Goal: Use online tool/utility: Utilize a website feature to perform a specific function

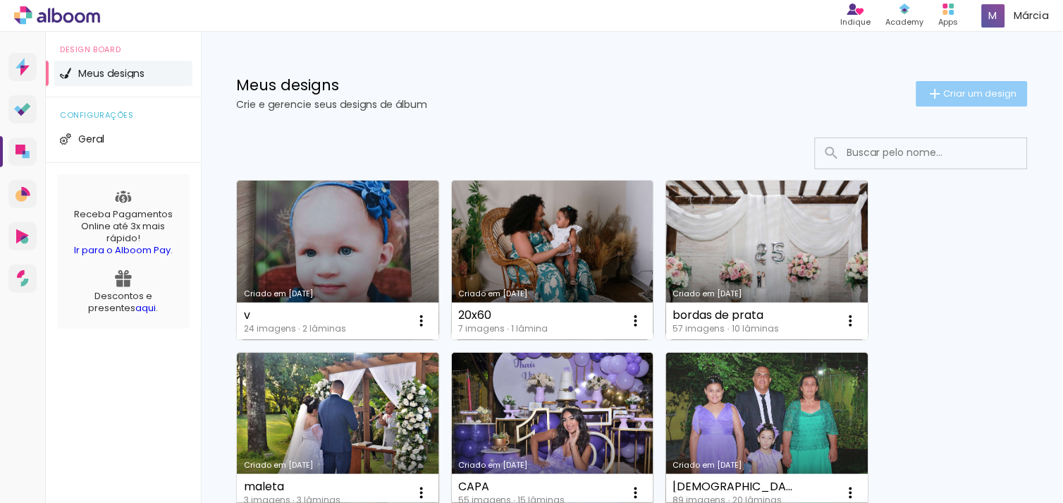
click at [950, 83] on paper-button "Criar um design" at bounding box center [971, 93] width 111 height 25
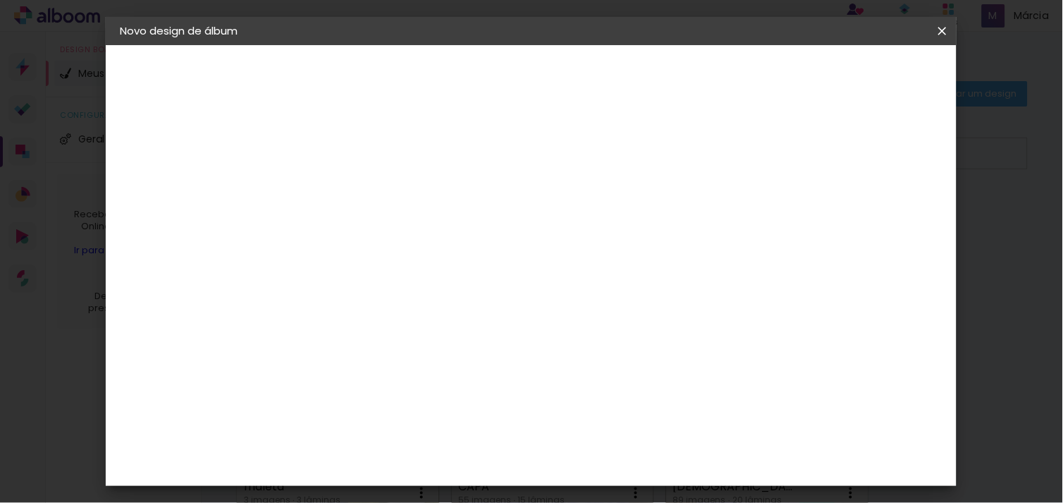
click at [350, 186] on input at bounding box center [350, 189] width 0 height 22
type input "capa25x46"
type paper-input "capa25x46"
click at [0, 0] on slot "Avançar" at bounding box center [0, 0] width 0 height 0
drag, startPoint x: 760, startPoint y: 213, endPoint x: 887, endPoint y: 71, distance: 190.2
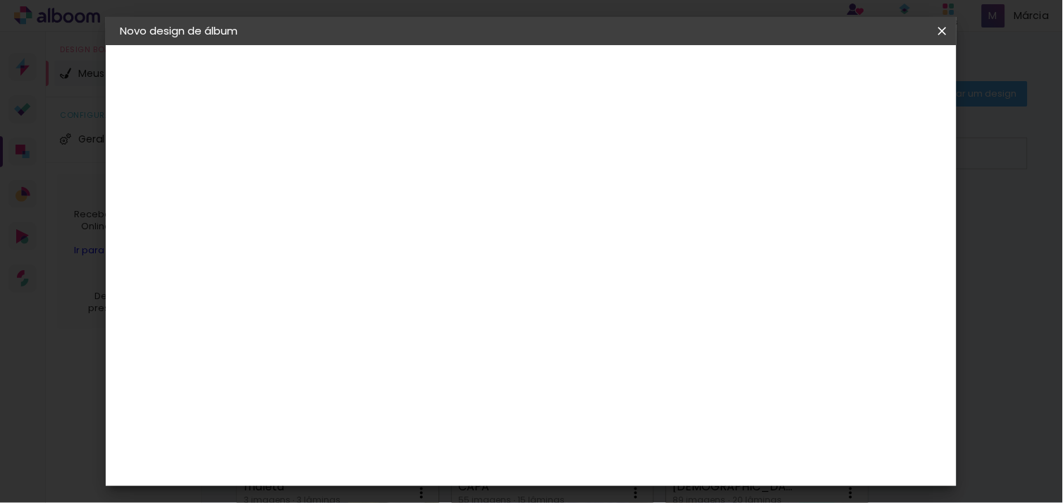
click at [635, 71] on div "Fornecedor Escolha um fornecedor ou avance com o tamanho livre. Voltar Avançar" at bounding box center [462, 105] width 346 height 120
click at [615, 71] on div "Voltar Avançar" at bounding box center [544, 75] width 140 height 24
click at [615, 75] on div "Voltar Avançar" at bounding box center [544, 75] width 140 height 24
click at [615, 221] on paper-item "Tamanho Livre" at bounding box center [546, 214] width 135 height 31
click at [635, 87] on header "Fornecedor Escolha um fornecedor ou avance com o tamanho livre. Voltar Avançar" at bounding box center [462, 87] width 346 height 84
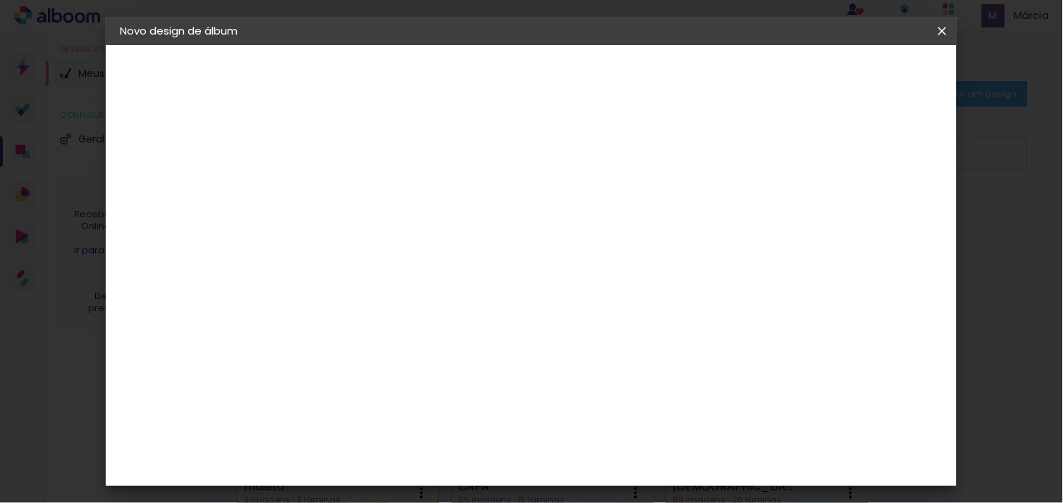
click at [0, 0] on slot "Avançar" at bounding box center [0, 0] width 0 height 0
click at [324, 386] on div "cm" at bounding box center [332, 384] width 17 height 21
type input "3"
type input "25"
type paper-input "25"
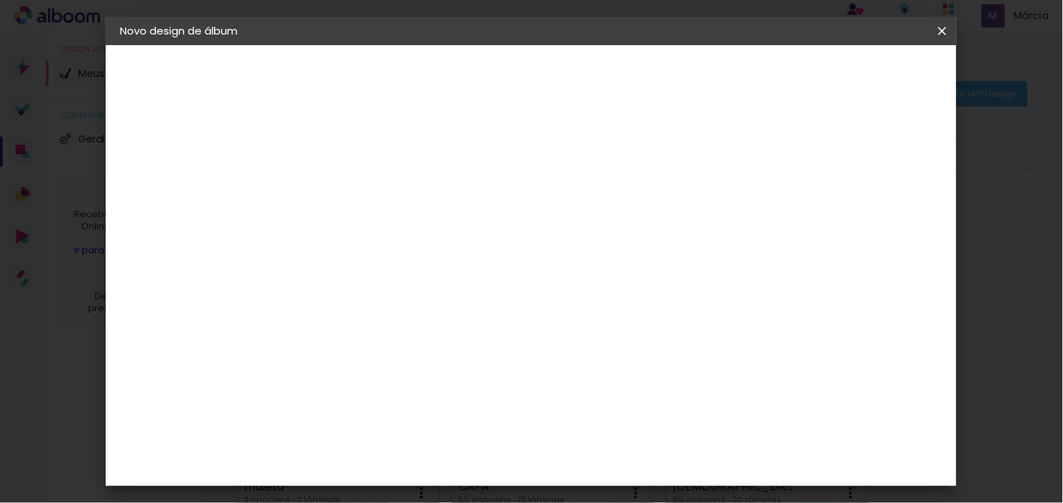
scroll to position [131, 0]
click at [623, 376] on input "60" at bounding box center [608, 382] width 37 height 21
type input "6"
type input "46"
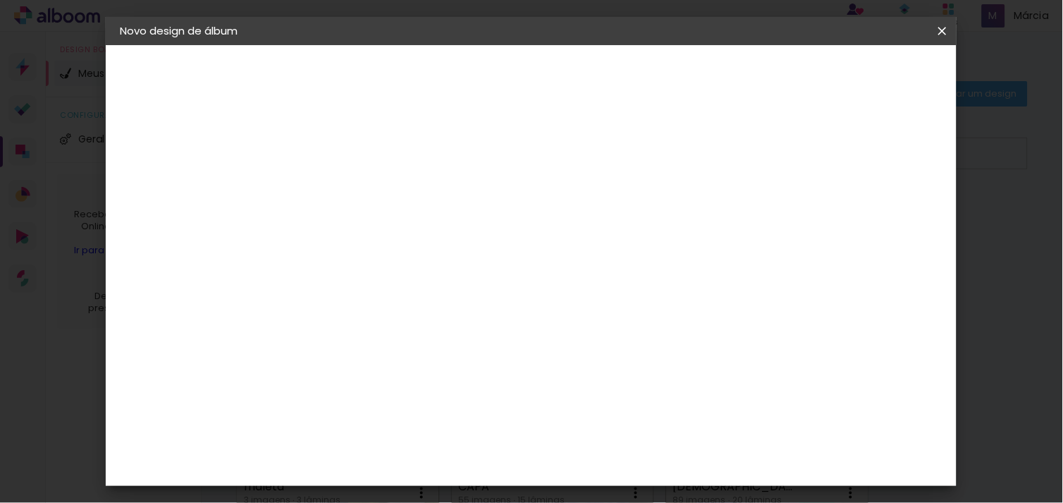
type paper-input "46"
click at [853, 78] on span "Iniciar design" at bounding box center [821, 75] width 64 height 10
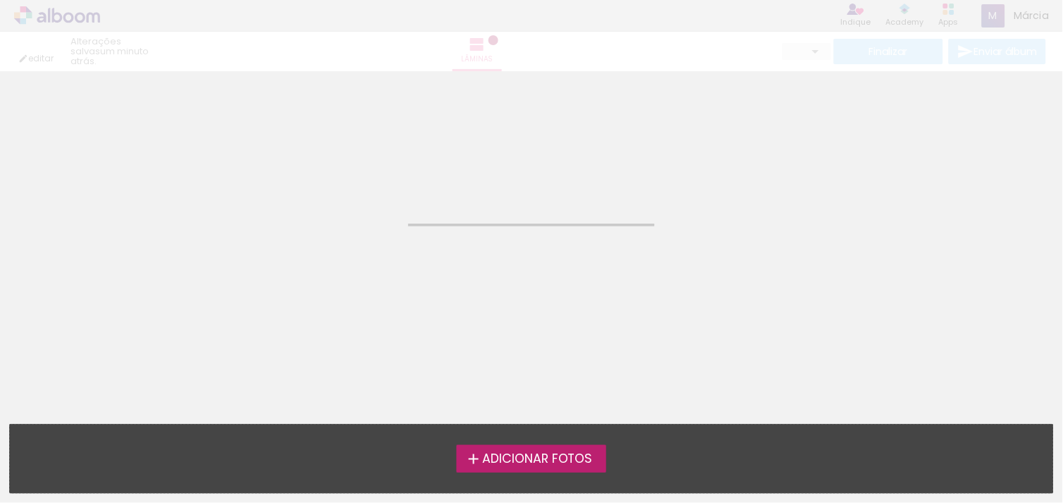
click at [519, 453] on span "Adicionar Fotos" at bounding box center [537, 459] width 111 height 13
click at [0, 0] on input "file" at bounding box center [0, 0] width 0 height 0
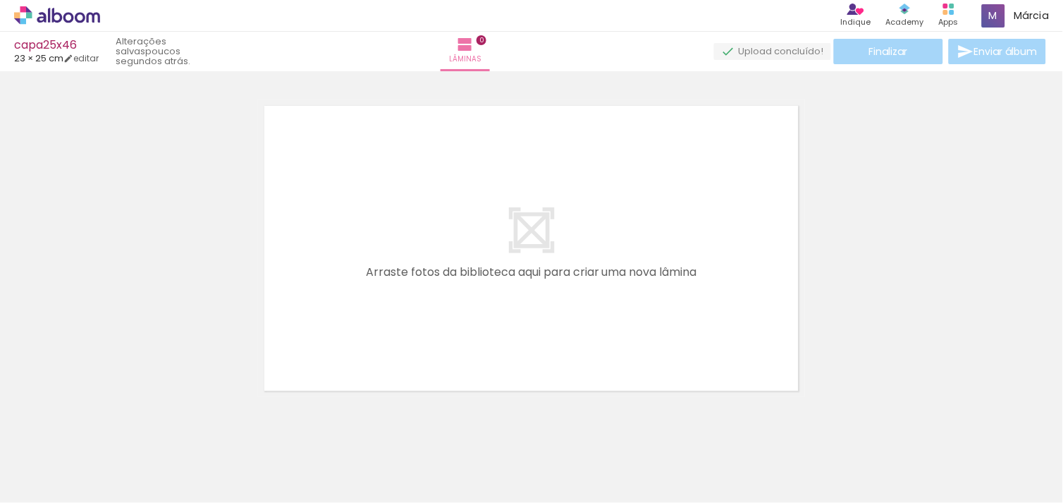
scroll to position [18, 0]
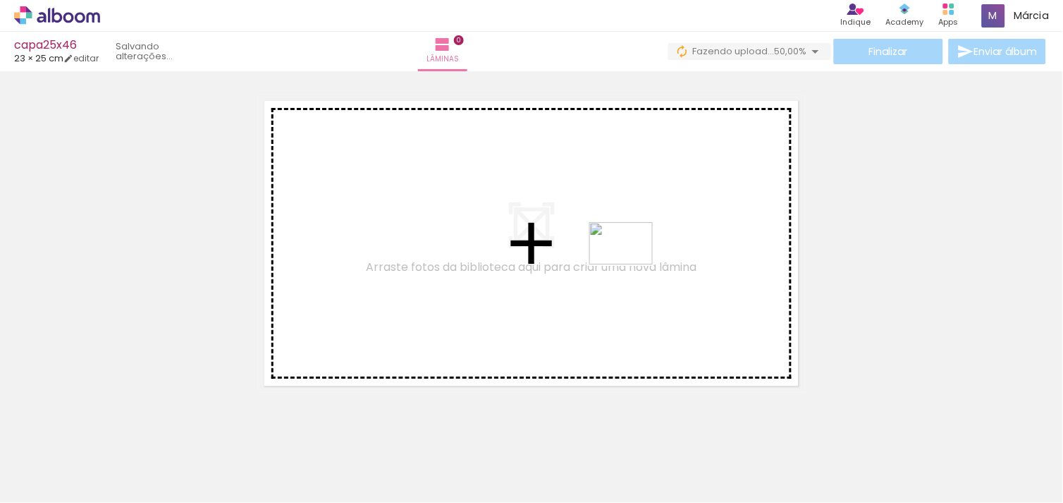
drag, startPoint x: 235, startPoint y: 458, endPoint x: 632, endPoint y: 264, distance: 441.7
click at [632, 264] on quentale-workspace at bounding box center [531, 251] width 1063 height 503
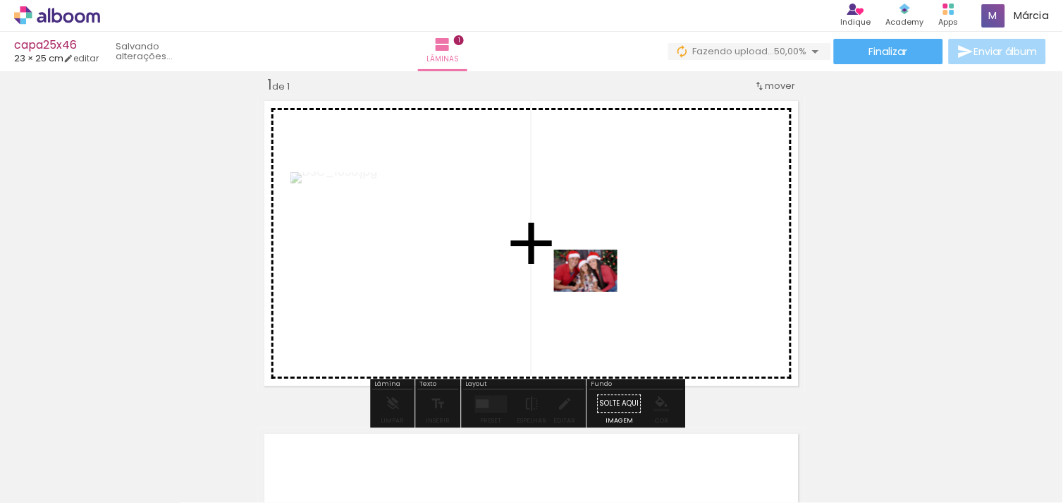
drag, startPoint x: 160, startPoint y: 453, endPoint x: 596, endPoint y: 292, distance: 465.0
click at [596, 292] on quentale-workspace at bounding box center [531, 251] width 1063 height 503
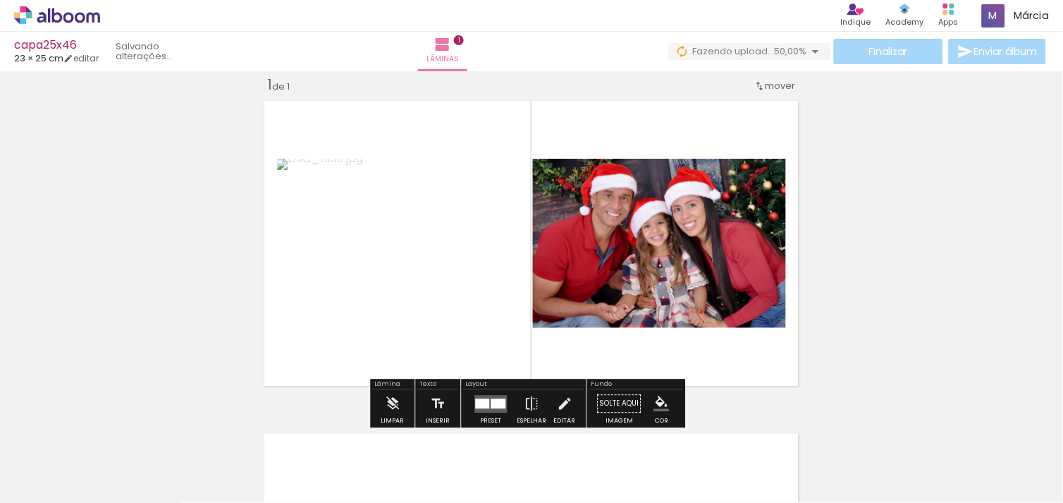
click at [495, 400] on div at bounding box center [498, 403] width 15 height 10
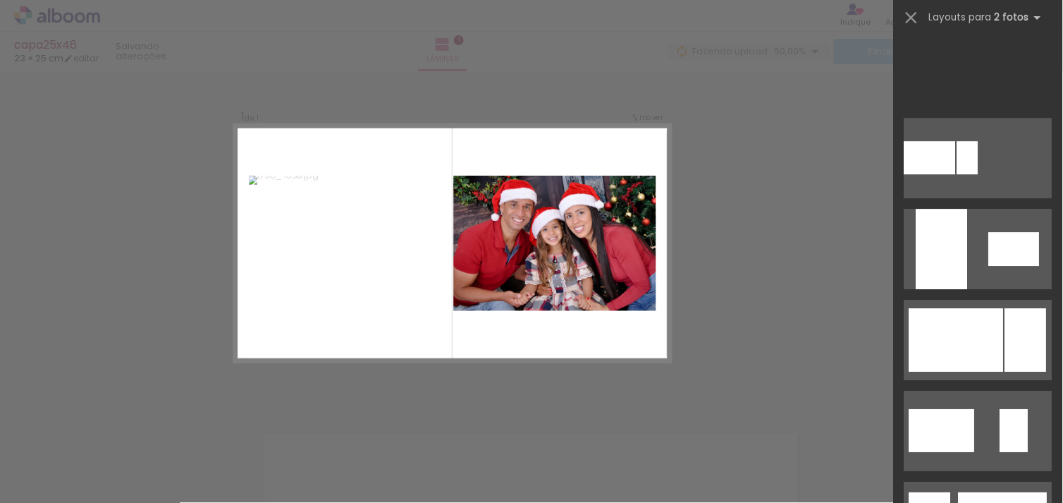
scroll to position [3701, 0]
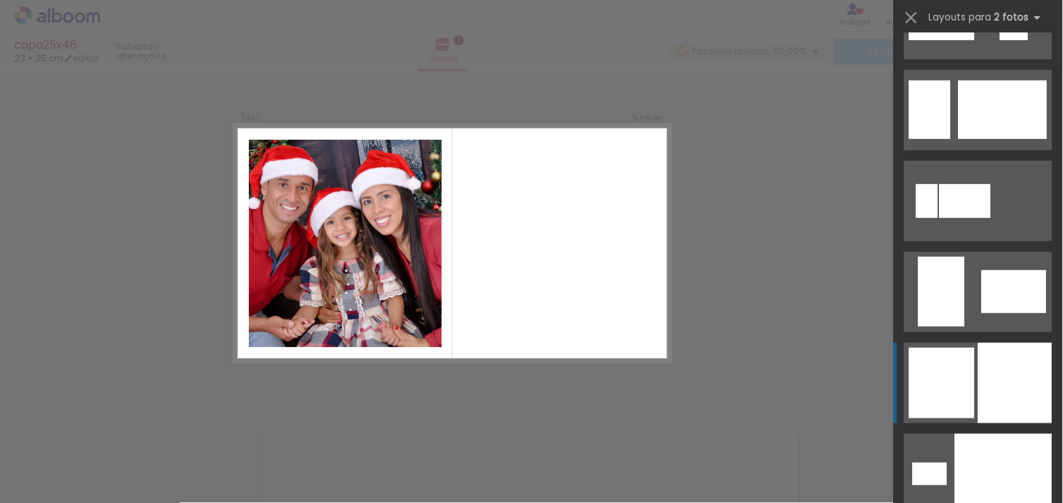
click at [980, 395] on div at bounding box center [1015, 383] width 74 height 80
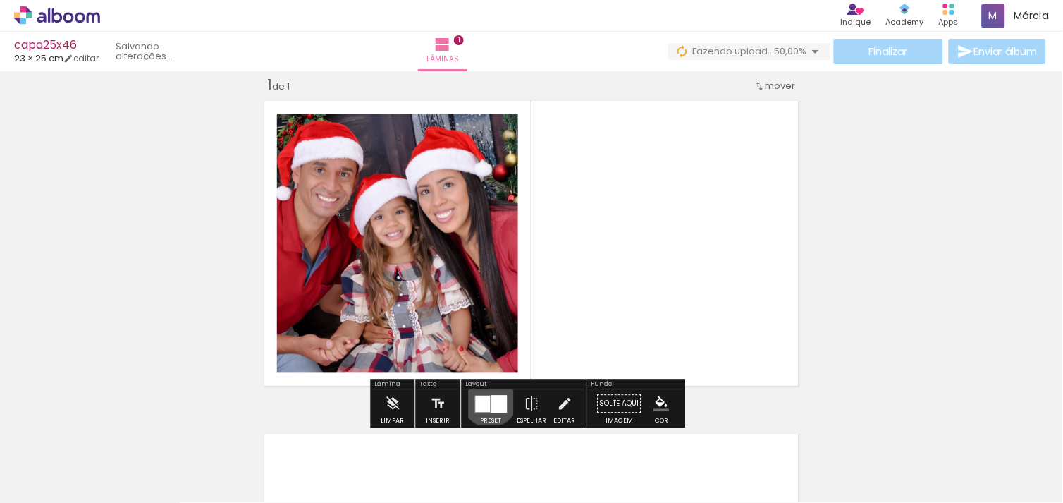
click at [486, 398] on div at bounding box center [483, 403] width 15 height 16
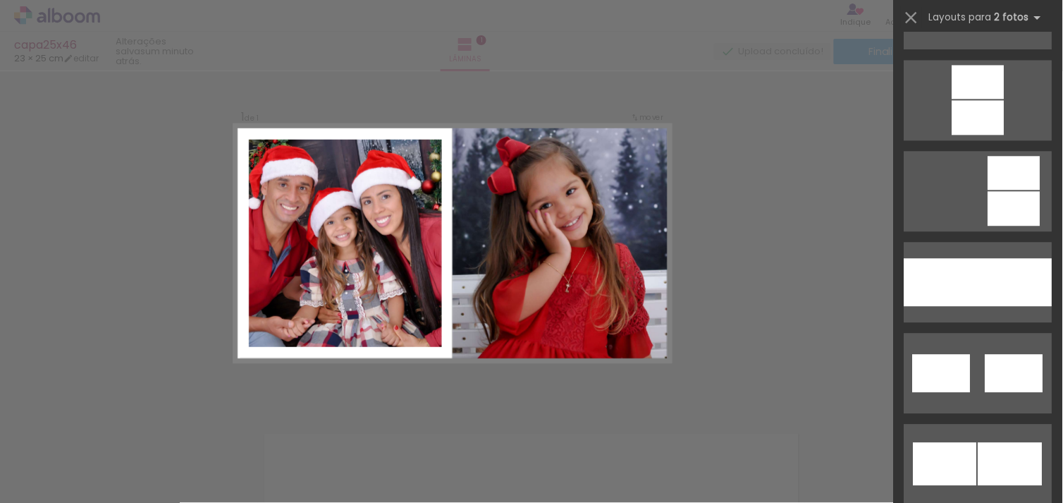
scroll to position [300, 0]
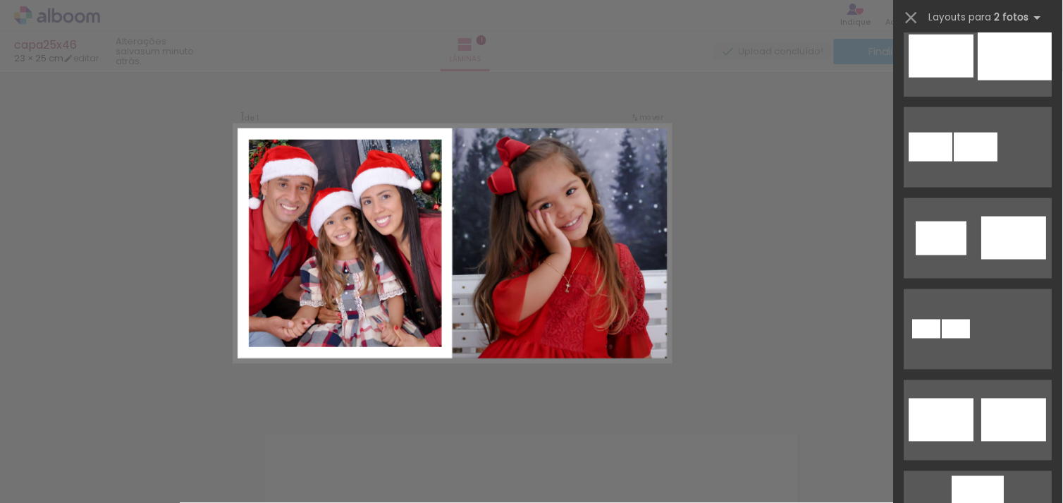
click at [0, 0] on slot at bounding box center [0, 0] width 0 height 0
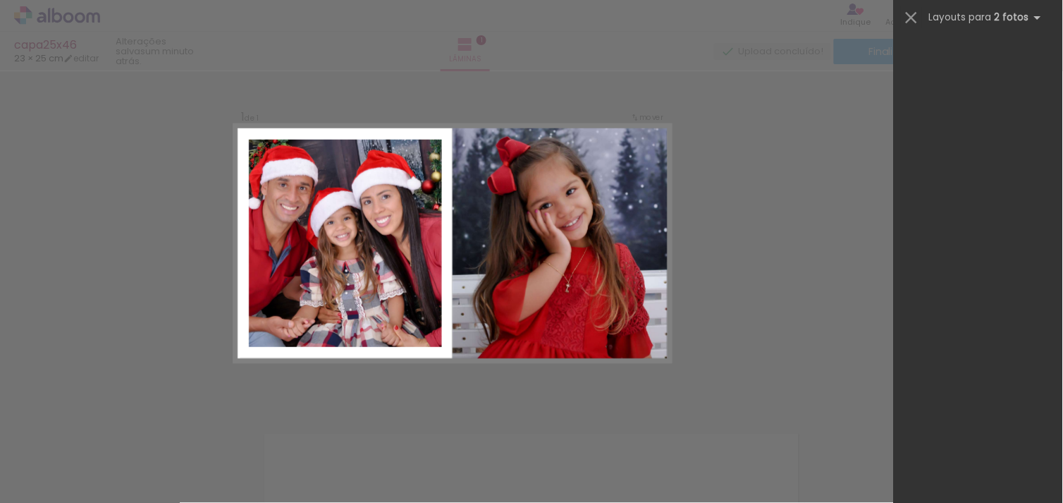
scroll to position [4000, 0]
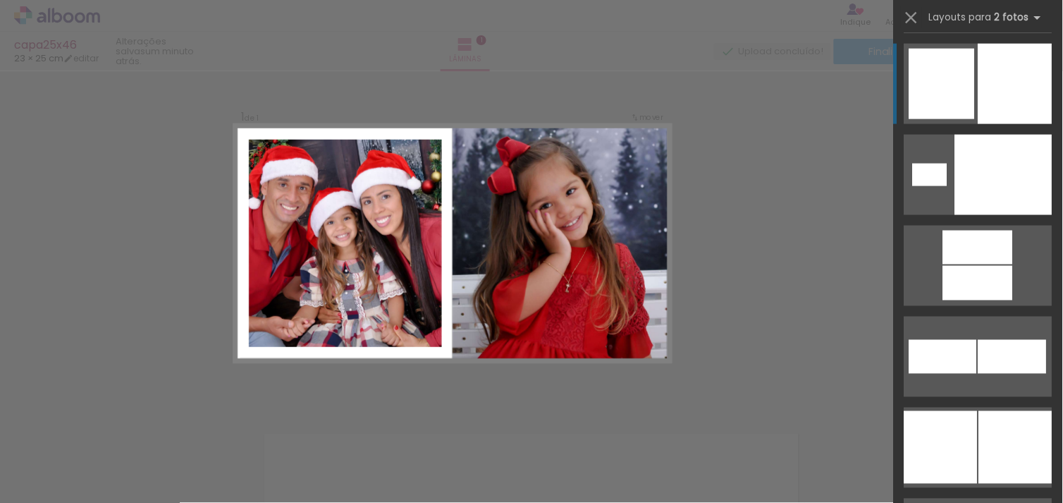
click at [990, 81] on div at bounding box center [1015, 84] width 74 height 80
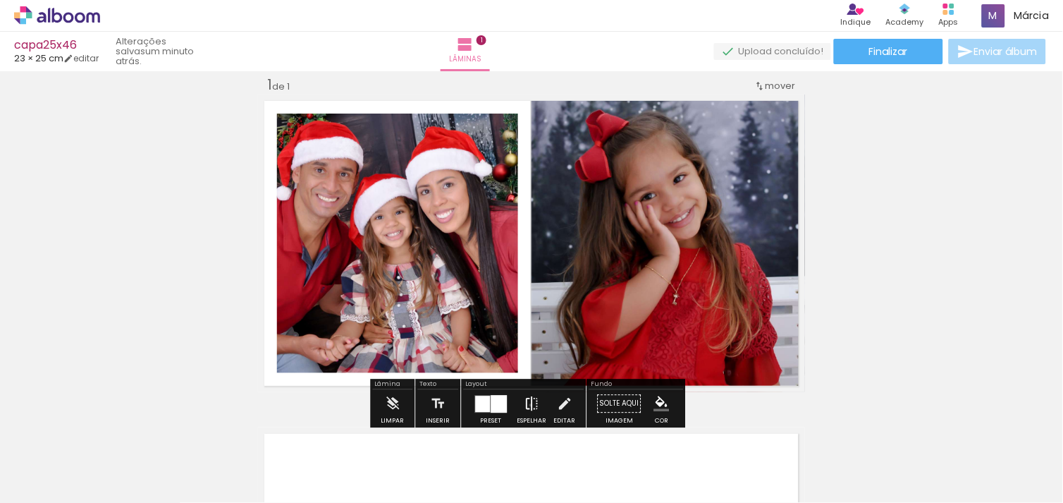
click at [527, 405] on iron-icon at bounding box center [532, 403] width 16 height 28
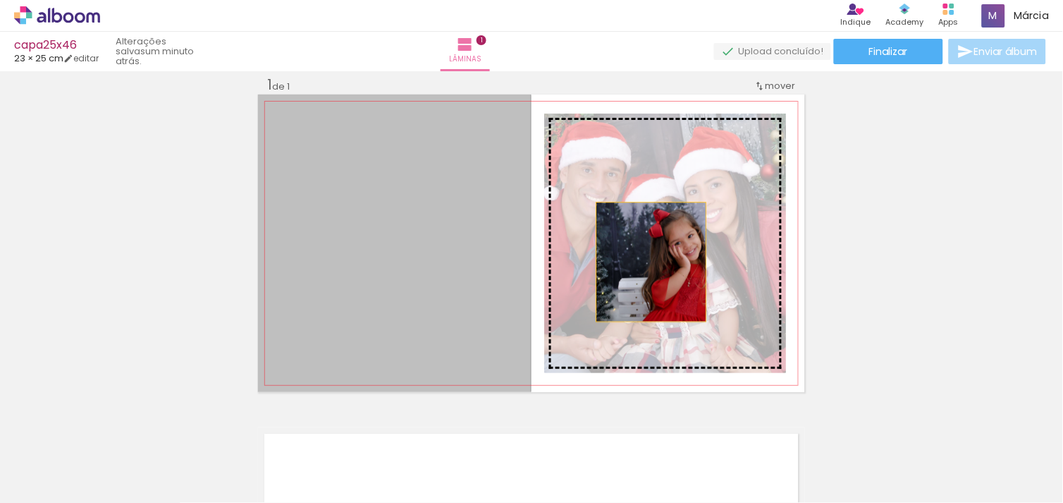
drag, startPoint x: 383, startPoint y: 327, endPoint x: 649, endPoint y: 259, distance: 274.9
click at [0, 0] on slot at bounding box center [0, 0] width 0 height 0
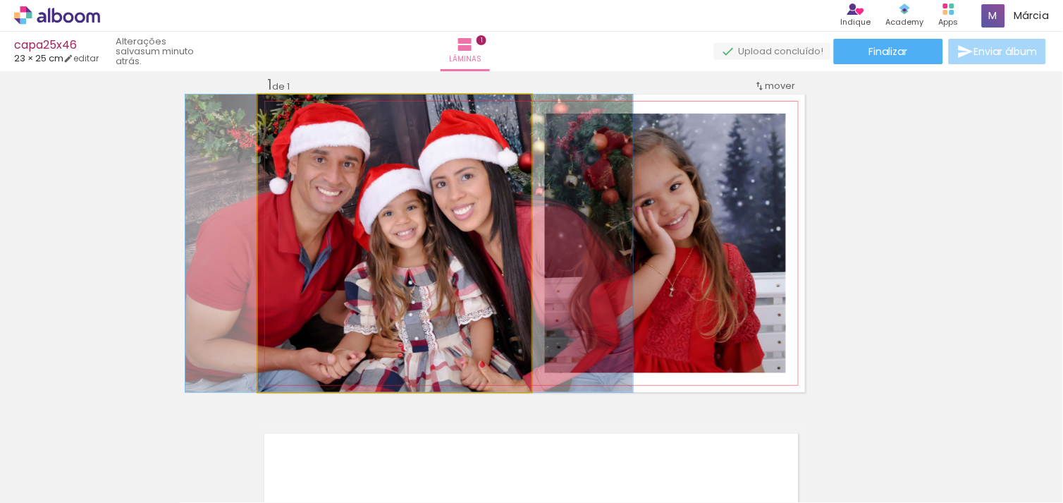
drag, startPoint x: 403, startPoint y: 179, endPoint x: 418, endPoint y: 201, distance: 26.4
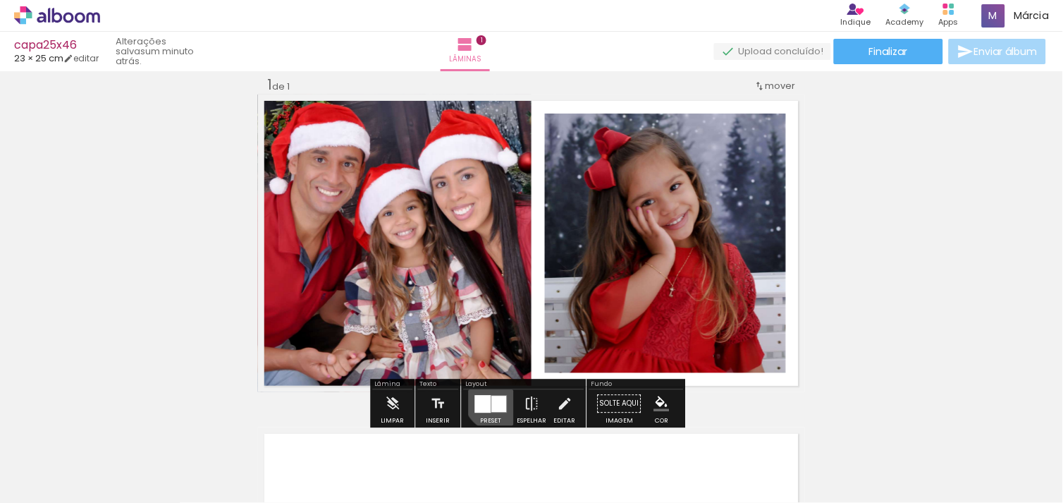
click at [496, 395] on div at bounding box center [499, 403] width 15 height 16
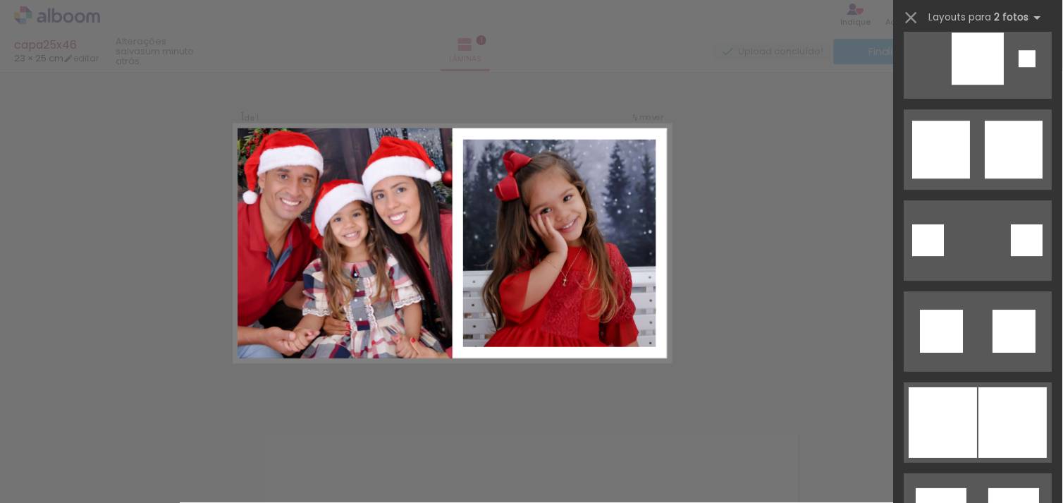
scroll to position [4523, 0]
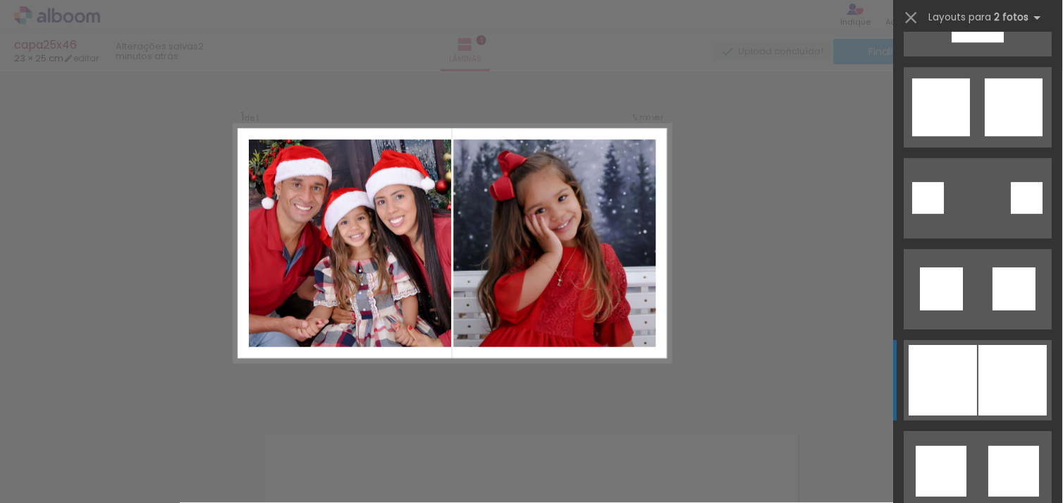
click at [981, 379] on div at bounding box center [1013, 380] width 68 height 70
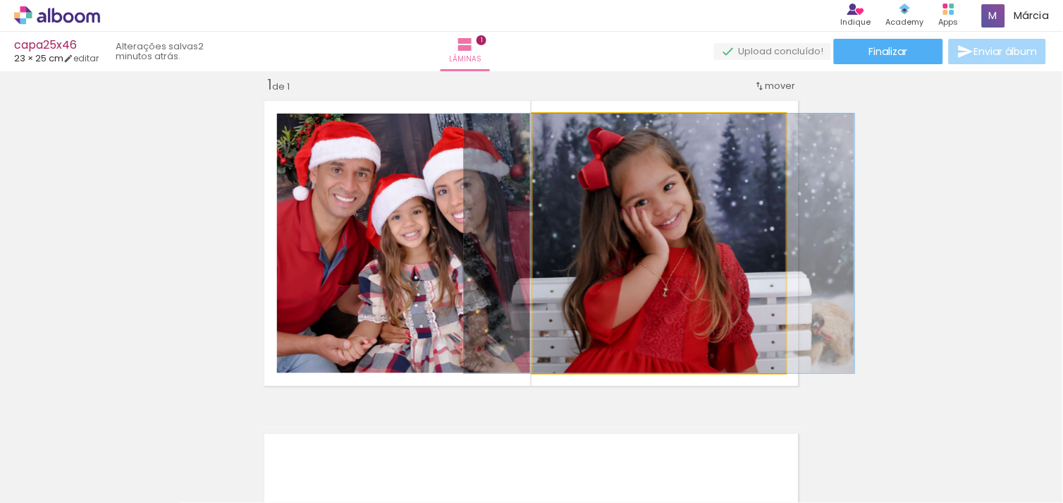
drag, startPoint x: 688, startPoint y: 312, endPoint x: 688, endPoint y: 329, distance: 17.6
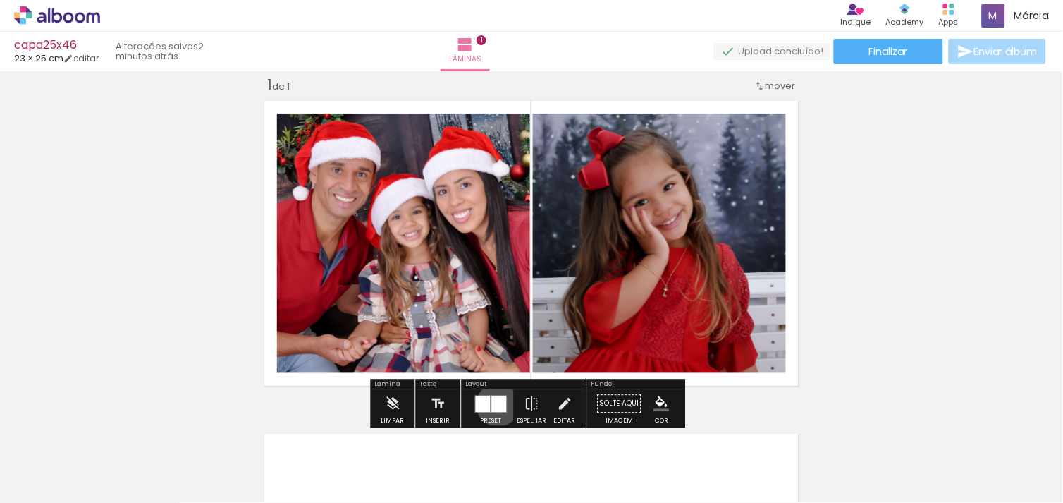
click at [495, 404] on div at bounding box center [499, 403] width 15 height 16
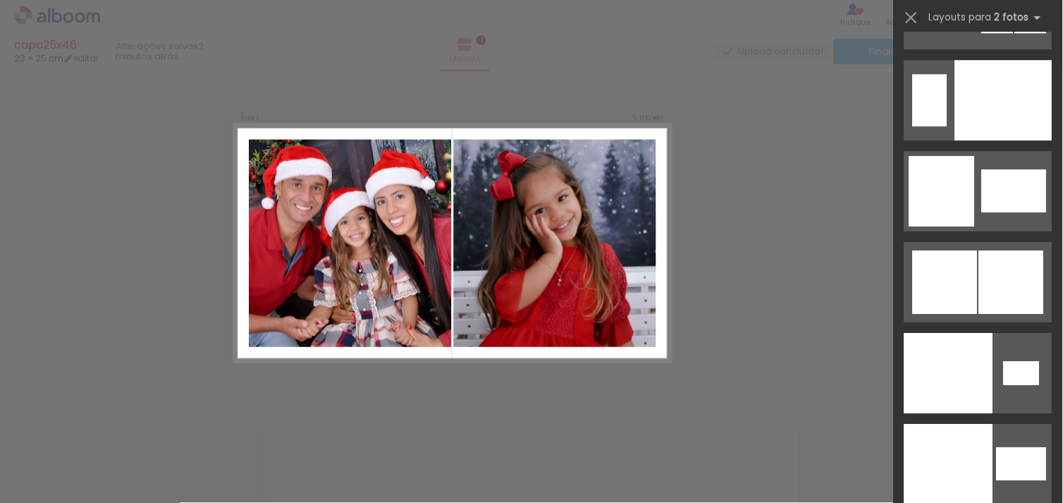
scroll to position [8129, 0]
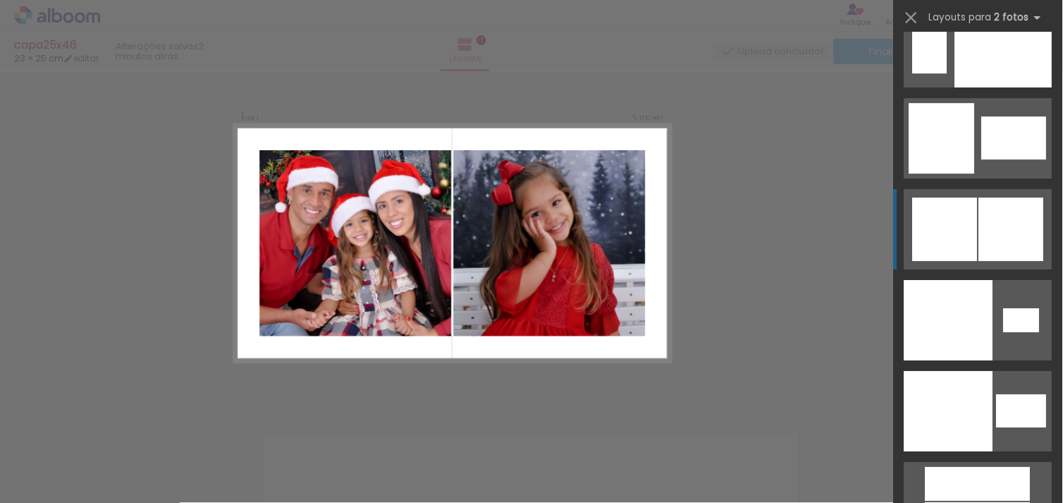
click at [983, 248] on div at bounding box center [1011, 228] width 65 height 63
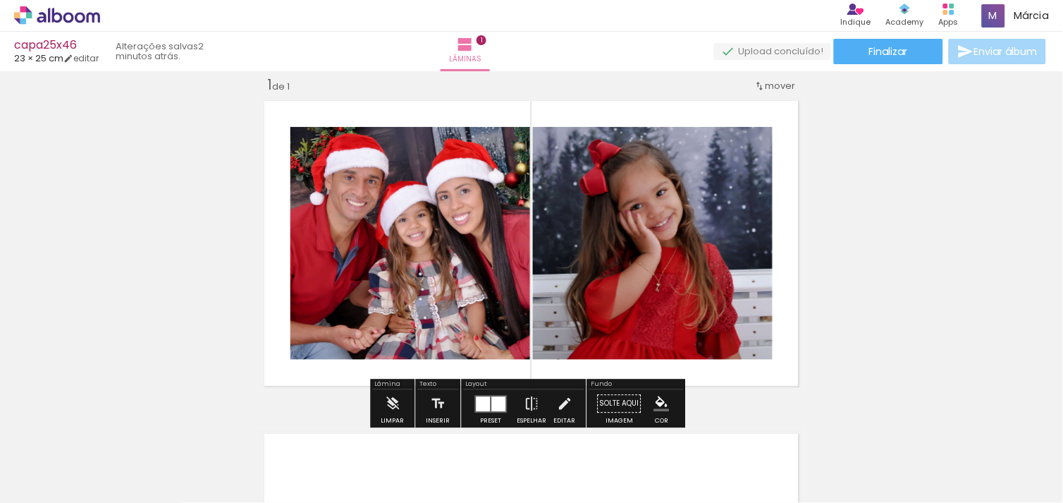
click at [660, 398] on iron-icon "color picker" at bounding box center [662, 403] width 16 height 16
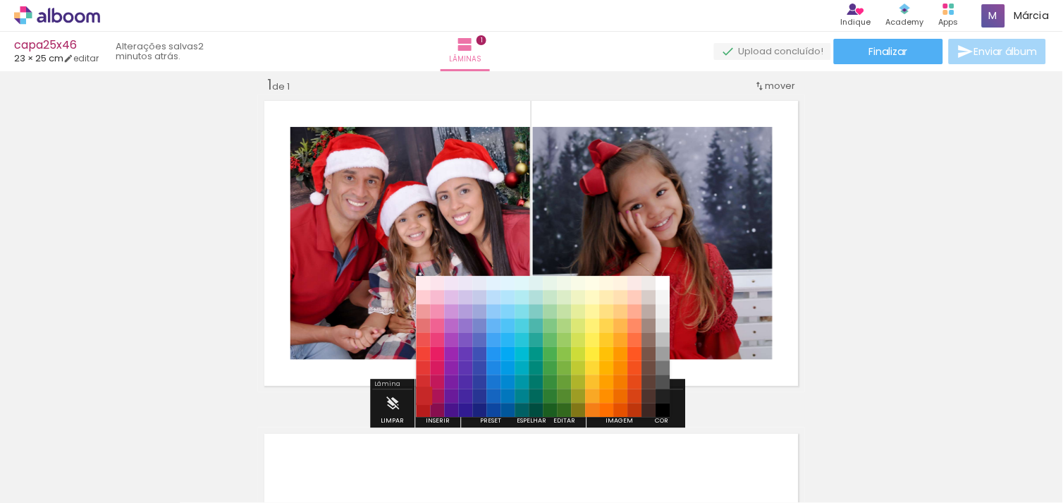
click at [420, 402] on paper-item "#c62828" at bounding box center [424, 396] width 14 height 14
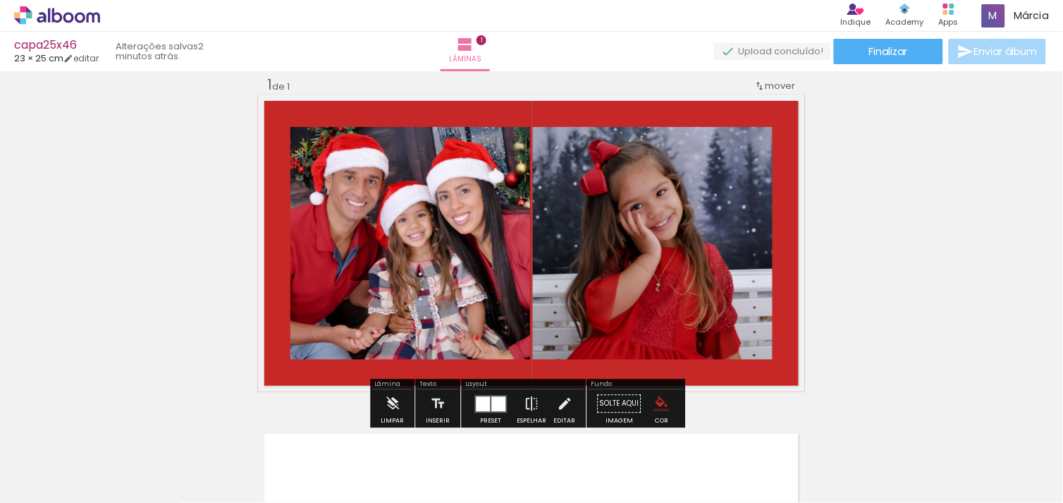
click at [947, 311] on div "Inserir lâmina 1 de 1" at bounding box center [531, 392] width 1063 height 666
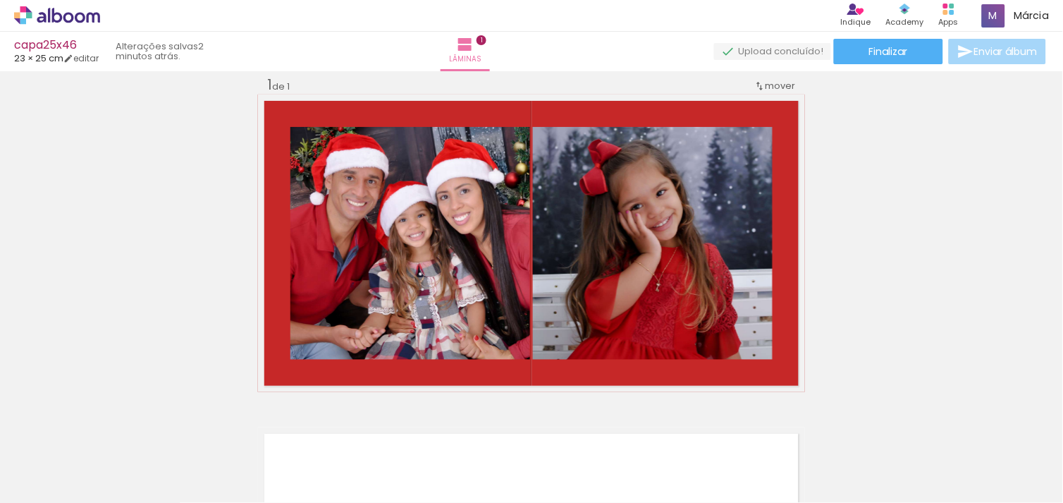
click at [947, 311] on div "Inserir lâmina 1 de 1" at bounding box center [531, 392] width 1063 height 666
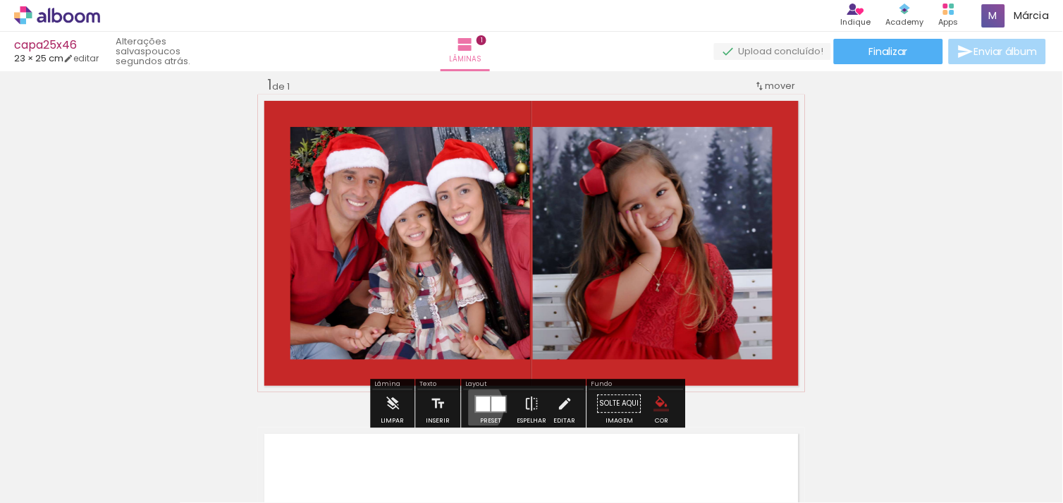
click at [472, 406] on div at bounding box center [491, 403] width 38 height 28
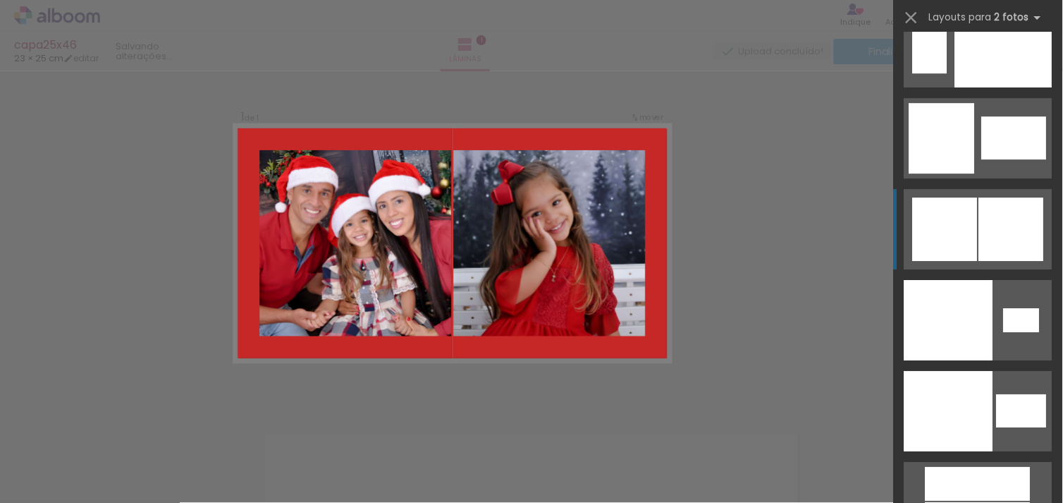
scroll to position [8168, 0]
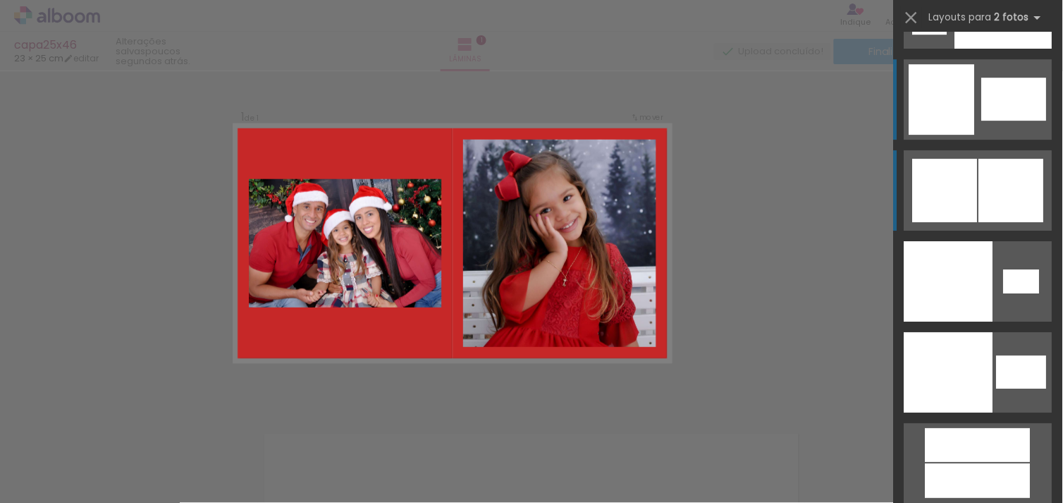
click at [1001, 85] on div at bounding box center [1014, 99] width 65 height 43
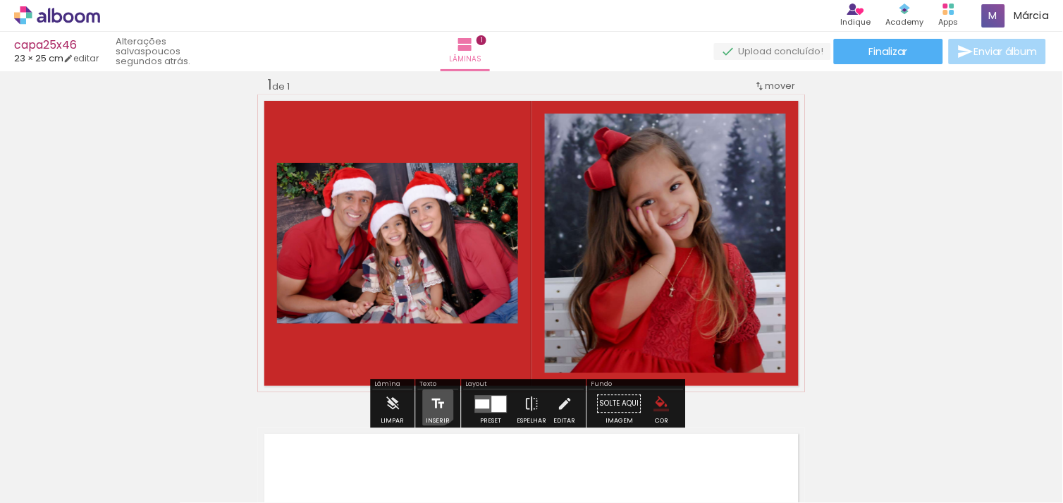
click at [431, 397] on iron-icon at bounding box center [439, 403] width 16 height 28
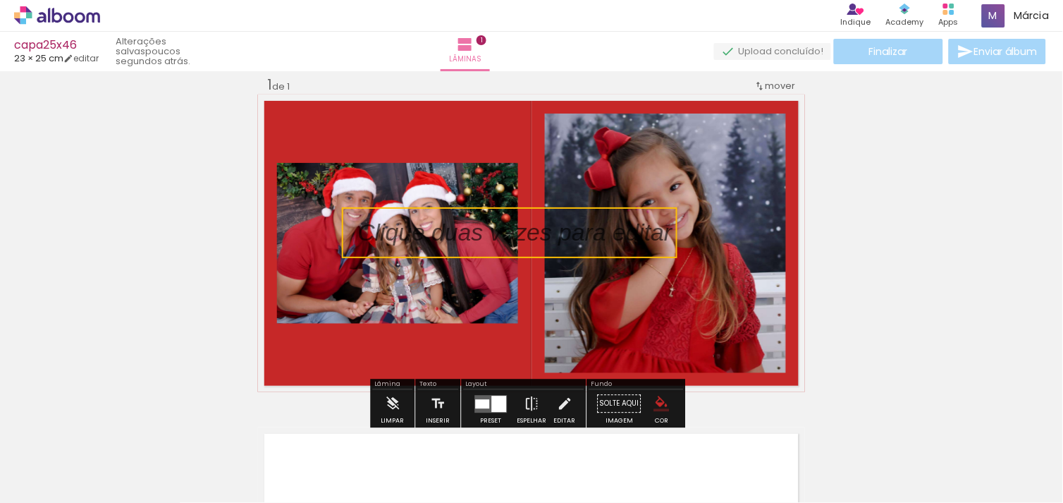
click at [523, 244] on quentale-selection at bounding box center [510, 232] width 336 height 51
click at [523, 244] on p at bounding box center [526, 233] width 336 height 34
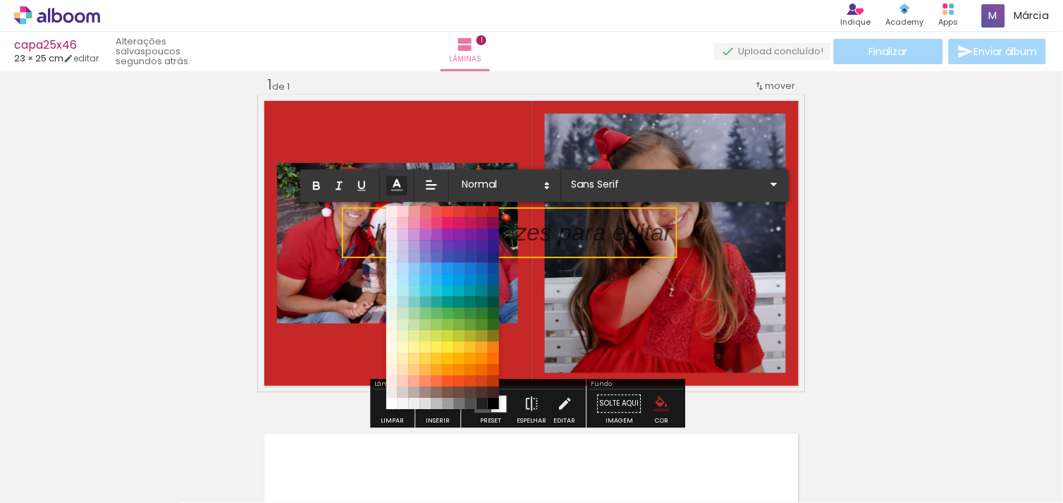
click at [397, 186] on icon at bounding box center [397, 185] width 16 height 16
click at [391, 210] on span at bounding box center [392, 212] width 16 height 16
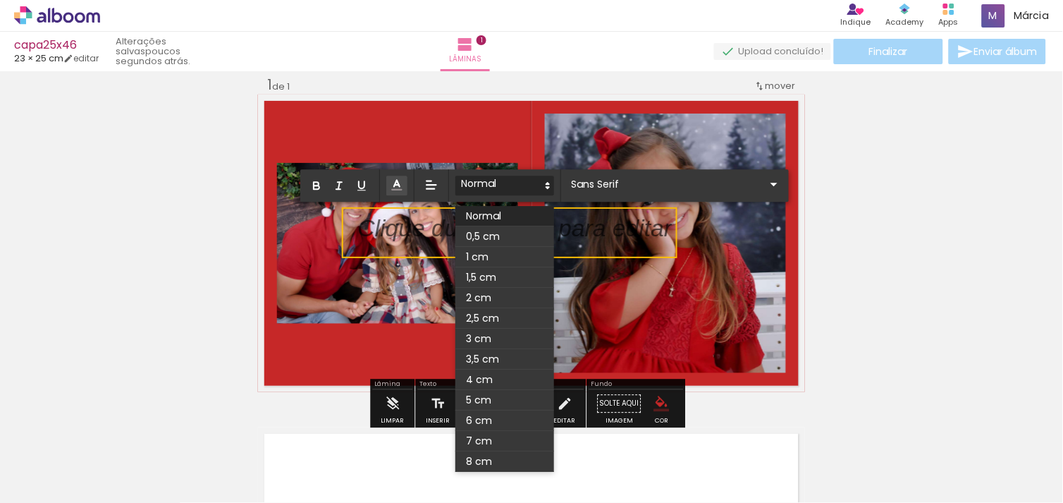
click at [544, 184] on icon at bounding box center [547, 185] width 13 height 13
click at [475, 314] on span at bounding box center [504, 318] width 99 height 20
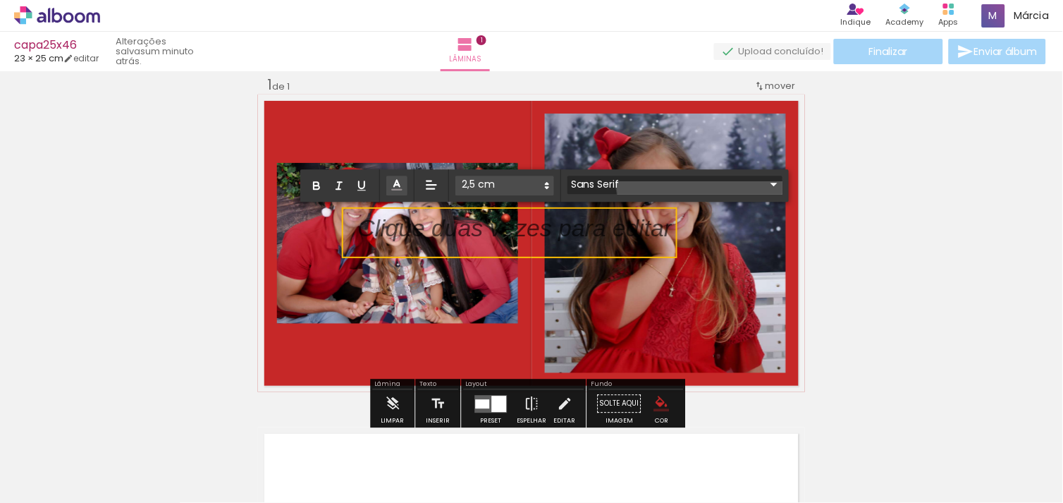
click at [766, 180] on iron-icon at bounding box center [774, 184] width 17 height 17
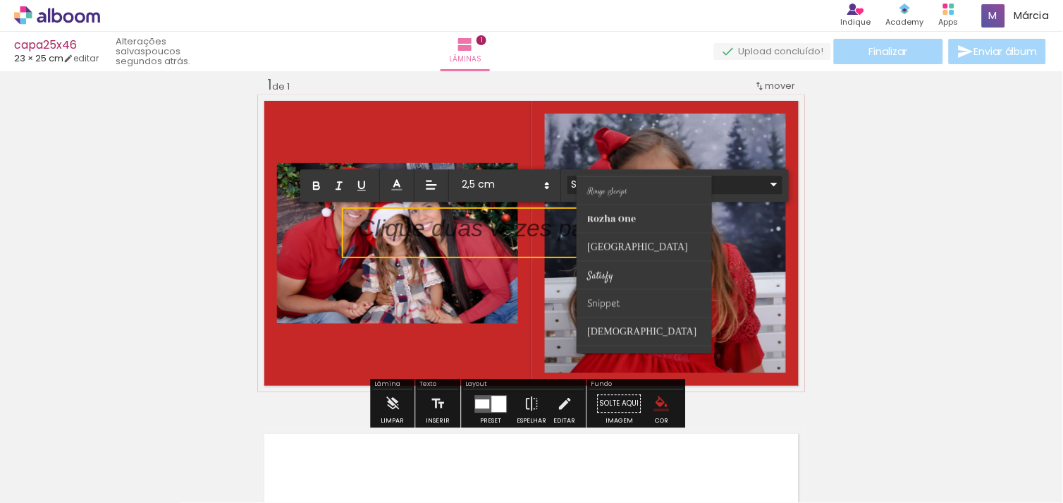
scroll to position [553, 0]
click at [616, 254] on paper-item at bounding box center [644, 255] width 135 height 28
type input "Satisfy"
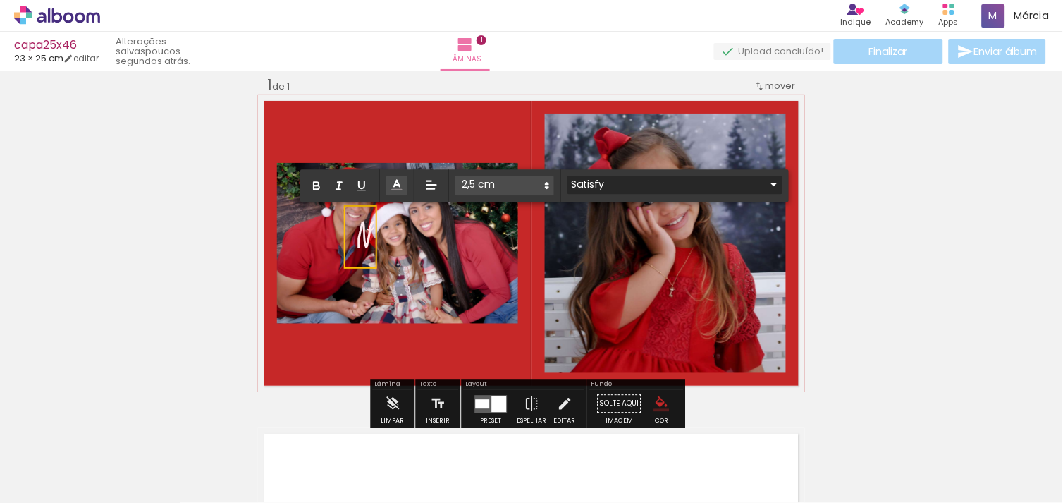
scroll to position [0, 0]
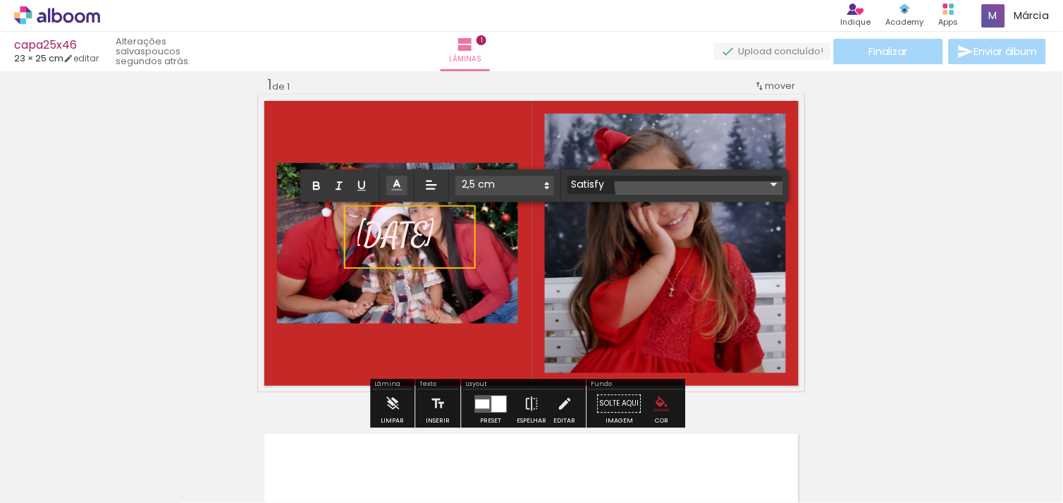
click at [766, 178] on iron-icon at bounding box center [774, 184] width 17 height 17
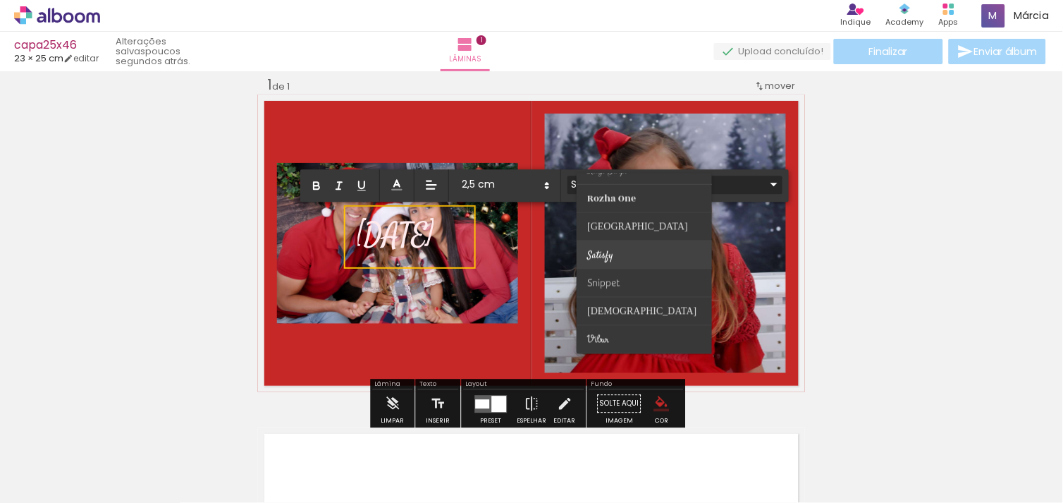
click at [622, 245] on paper-item at bounding box center [644, 255] width 135 height 28
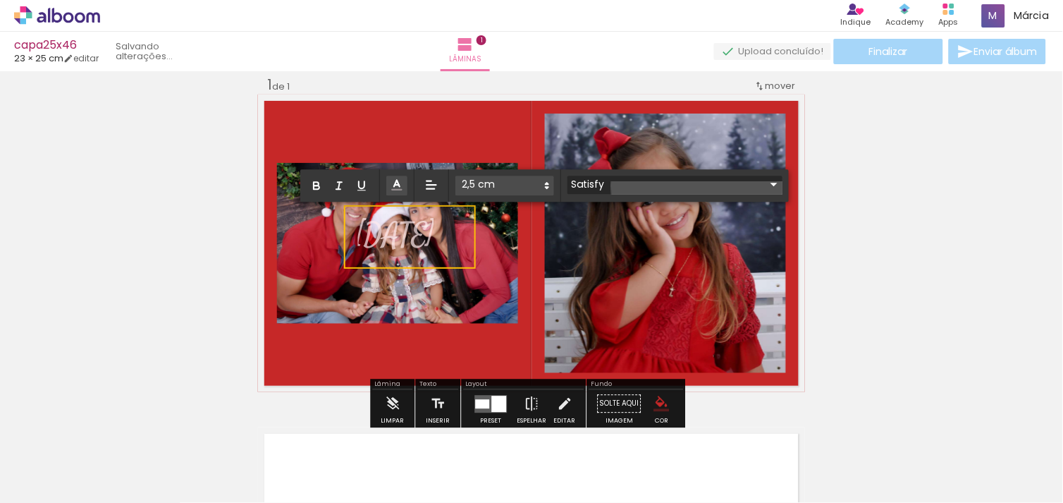
click at [766, 186] on iron-icon at bounding box center [774, 184] width 17 height 17
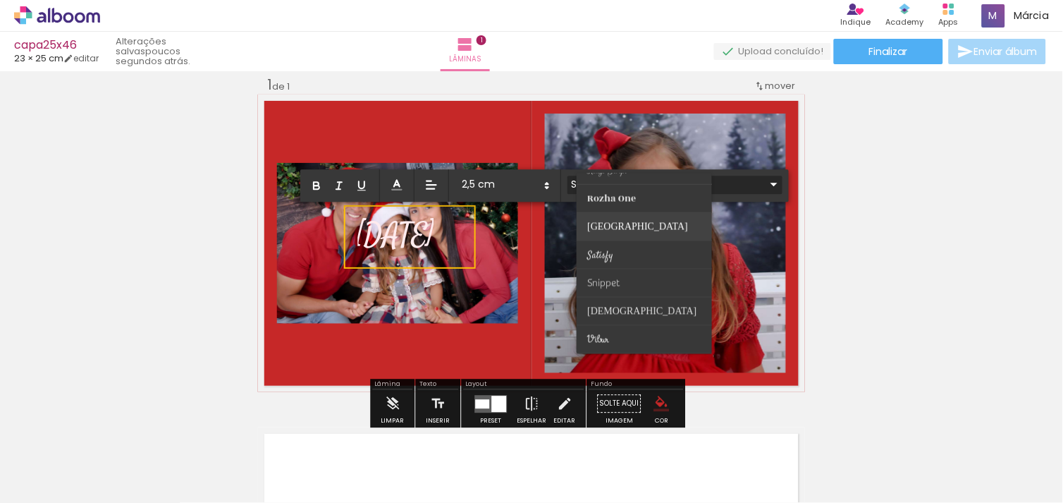
click at [615, 228] on span "[GEOGRAPHIC_DATA]" at bounding box center [637, 227] width 101 height 14
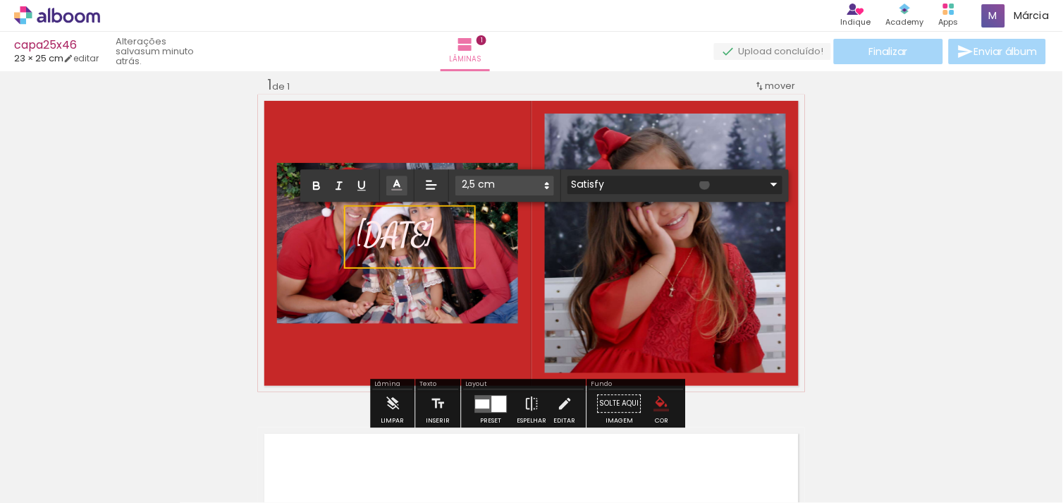
click at [766, 185] on iron-icon at bounding box center [774, 184] width 17 height 17
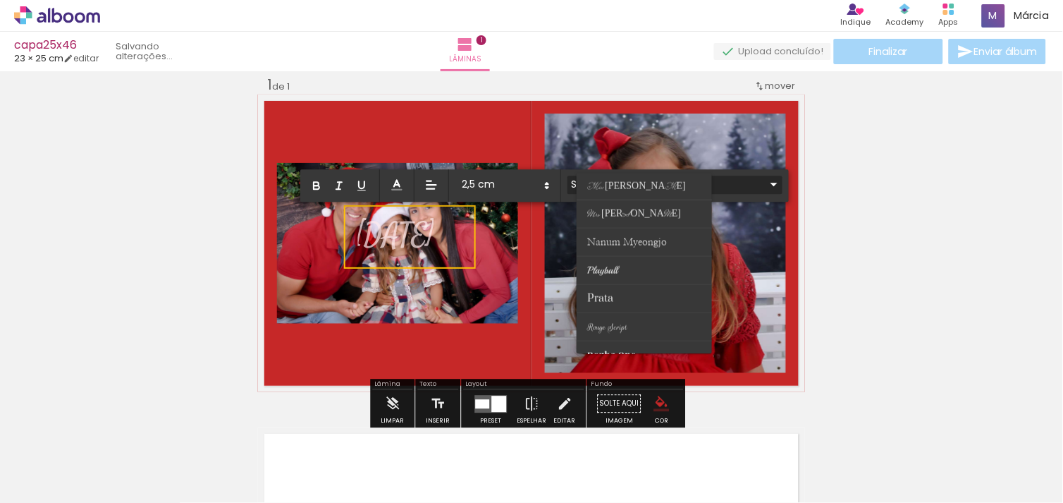
scroll to position [238, 0]
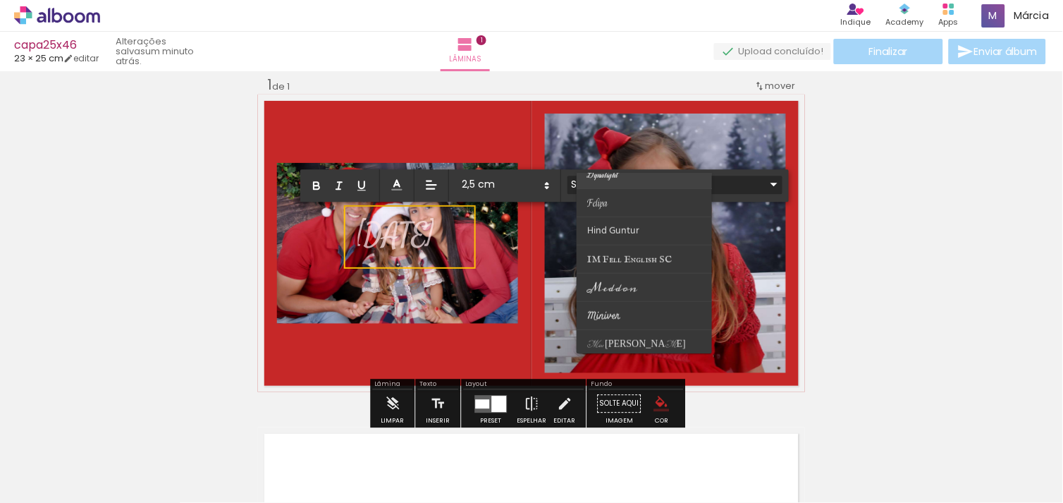
click at [601, 173] on span "Dynalight" at bounding box center [602, 175] width 31 height 12
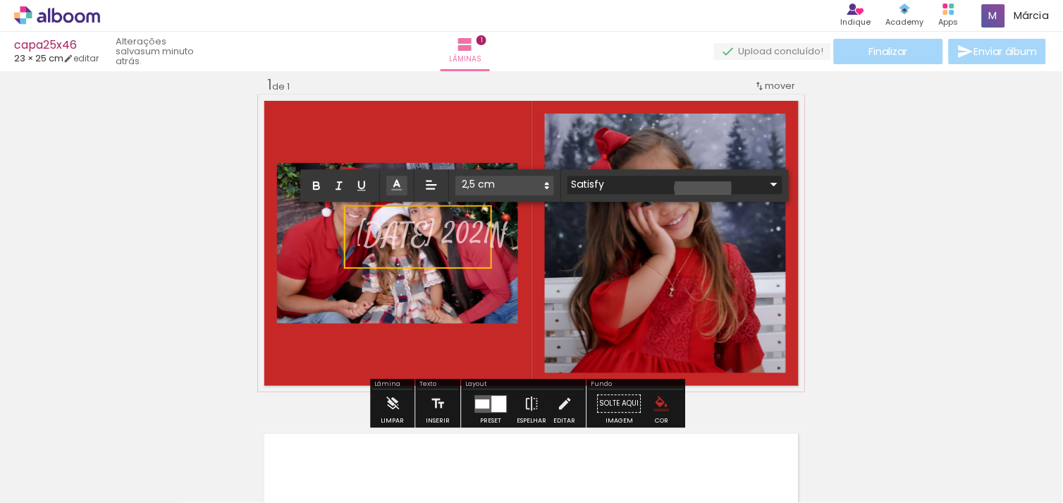
click at [766, 188] on iron-icon at bounding box center [774, 184] width 17 height 17
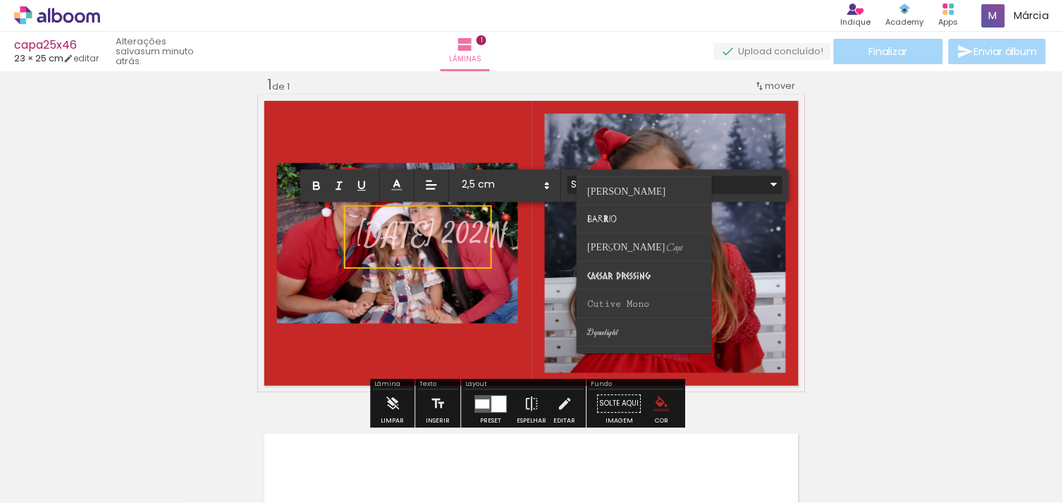
scroll to position [0, 0]
click at [628, 244] on paper-item at bounding box center [644, 244] width 135 height 28
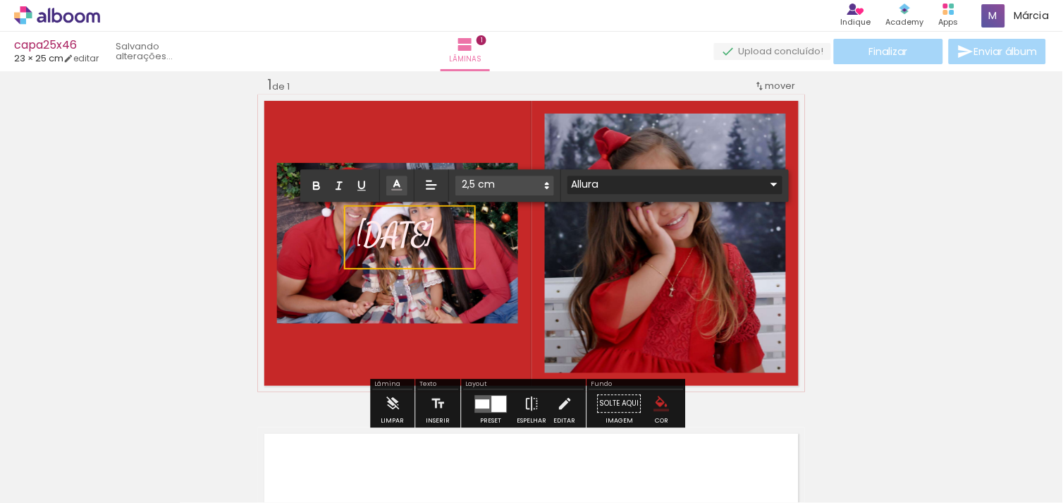
click at [766, 185] on iron-icon at bounding box center [774, 184] width 17 height 17
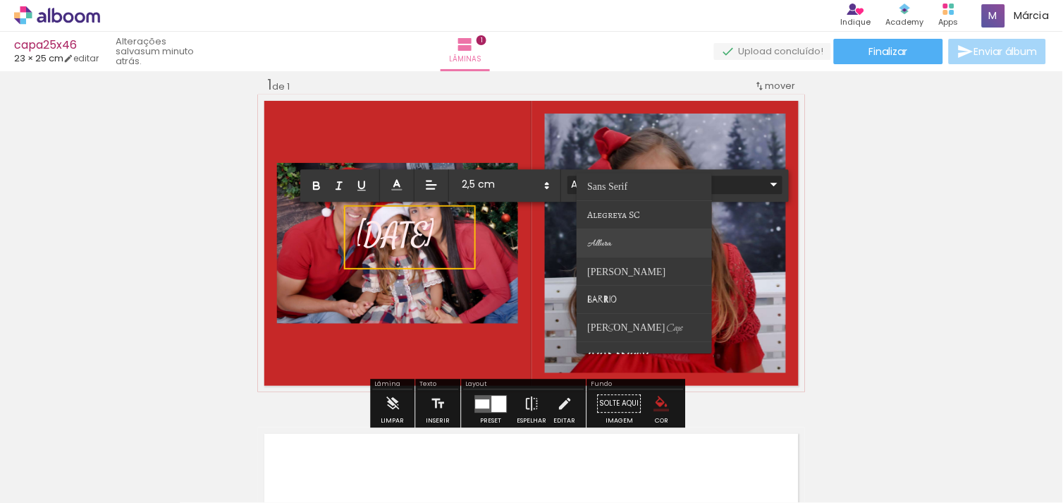
click at [632, 237] on paper-item at bounding box center [644, 244] width 135 height 28
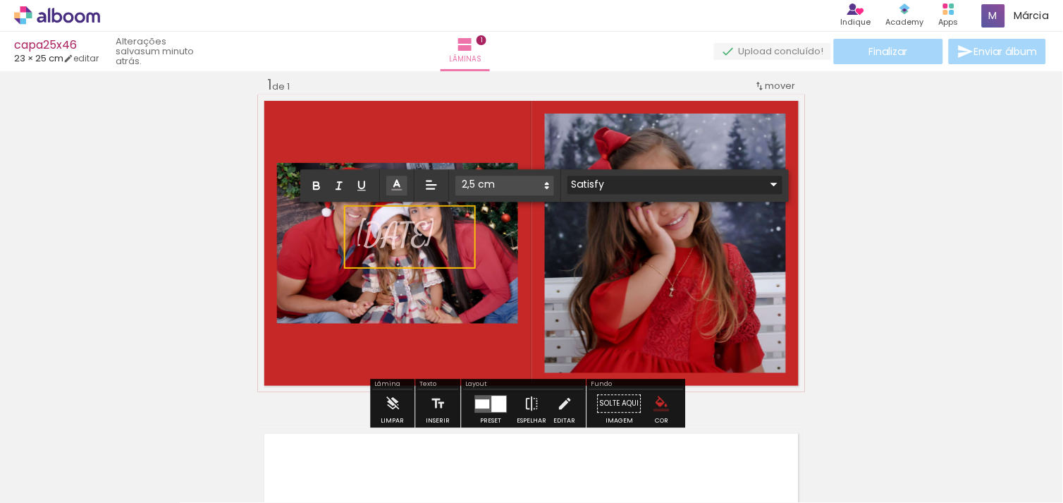
click at [766, 181] on iron-icon at bounding box center [774, 184] width 17 height 17
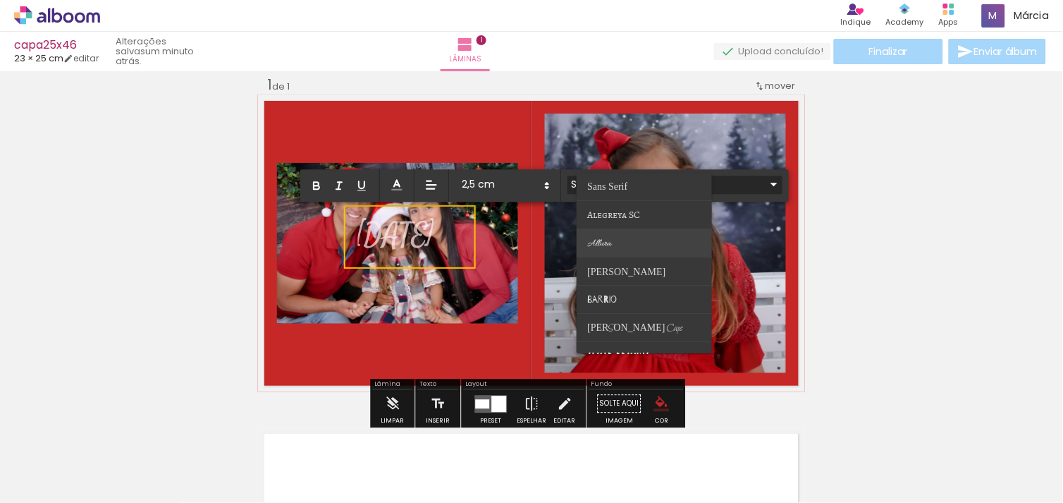
click at [641, 244] on paper-item at bounding box center [644, 244] width 135 height 28
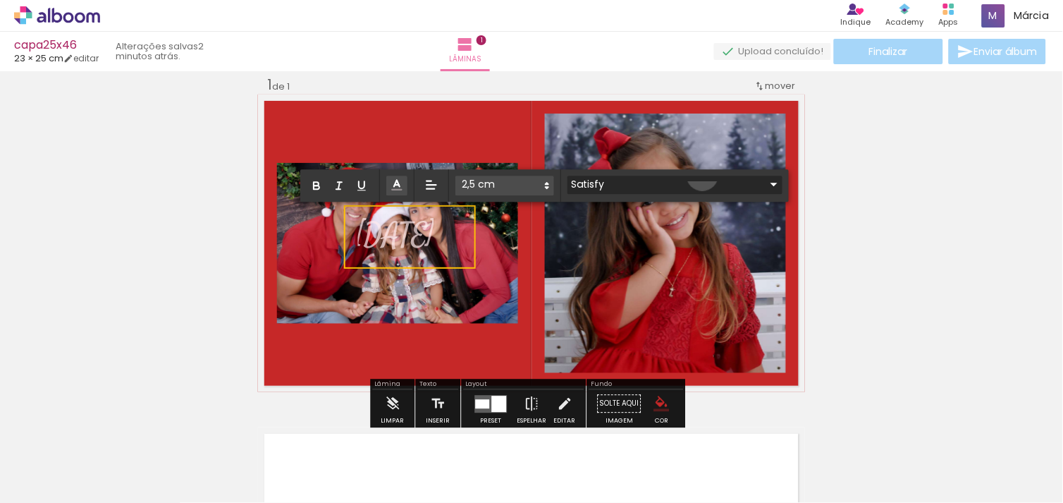
click at [766, 176] on iron-icon at bounding box center [774, 184] width 17 height 17
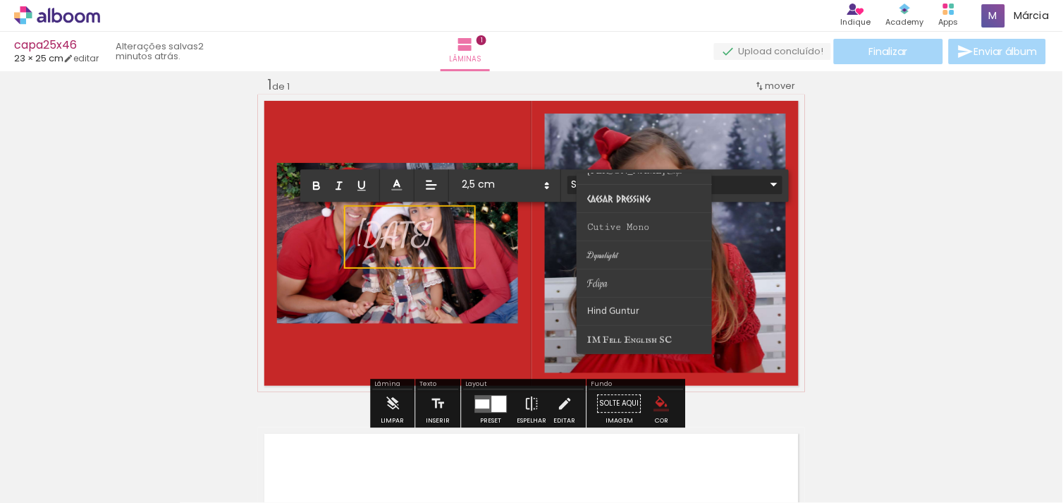
scroll to position [315, 0]
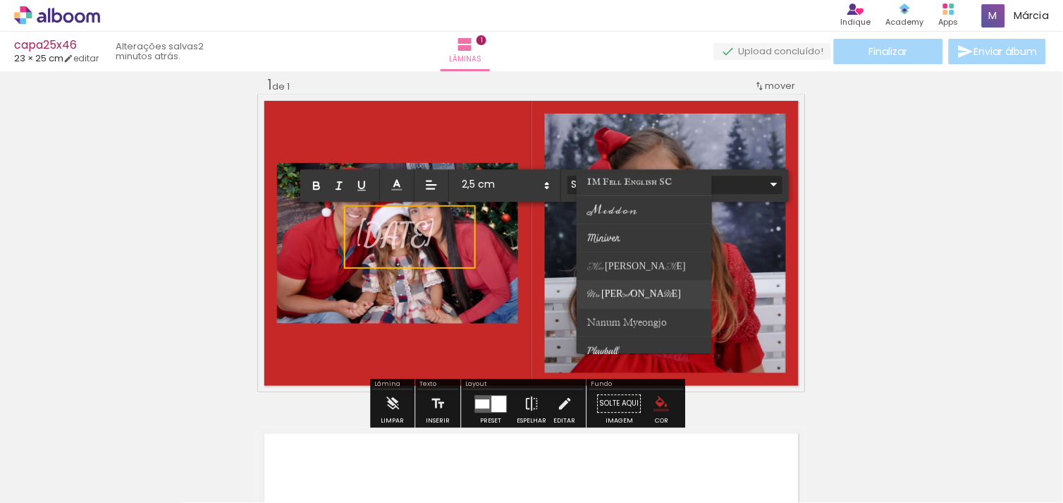
click at [614, 291] on span "Mrs [PERSON_NAME]" at bounding box center [634, 296] width 94 height 16
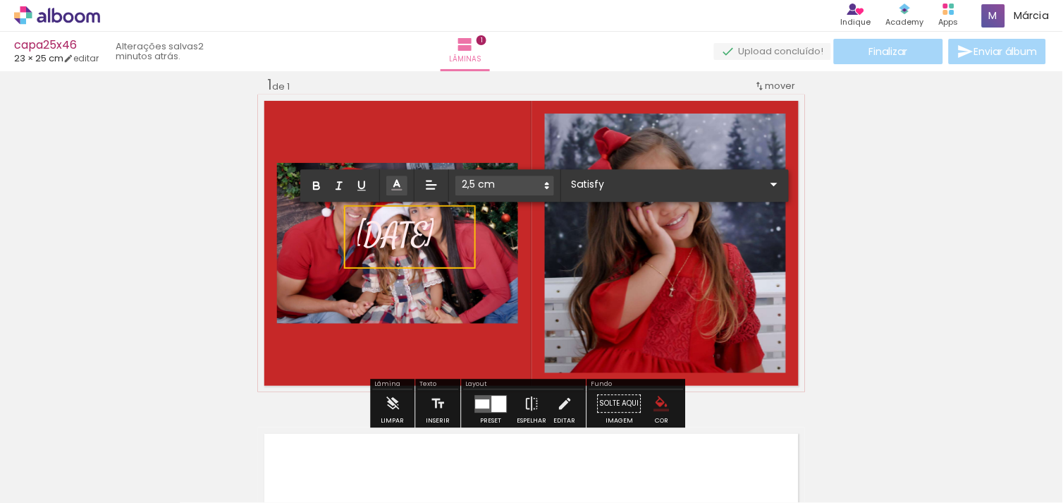
click at [1042, 308] on div "Inserir lâmina 1 de 1" at bounding box center [531, 392] width 1063 height 666
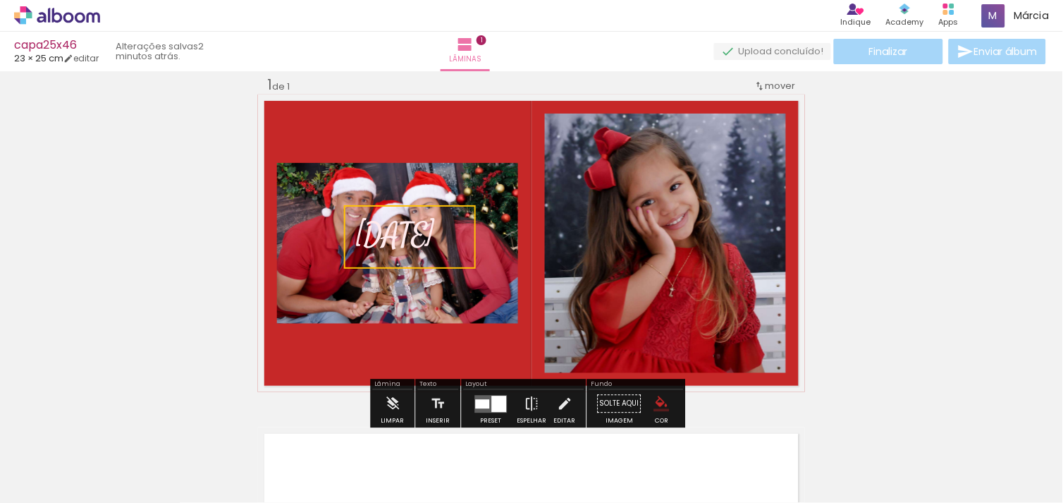
click at [999, 311] on div "Inserir lâmina 1 de 1" at bounding box center [531, 392] width 1063 height 666
drag, startPoint x: 412, startPoint y: 238, endPoint x: 499, endPoint y: 271, distance: 93.5
click at [499, 271] on album-spread "1 de 1" at bounding box center [531, 242] width 547 height 297
drag, startPoint x: 499, startPoint y: 271, endPoint x: 381, endPoint y: 244, distance: 120.9
click at [381, 244] on span "[DATE]" at bounding box center [396, 236] width 76 height 42
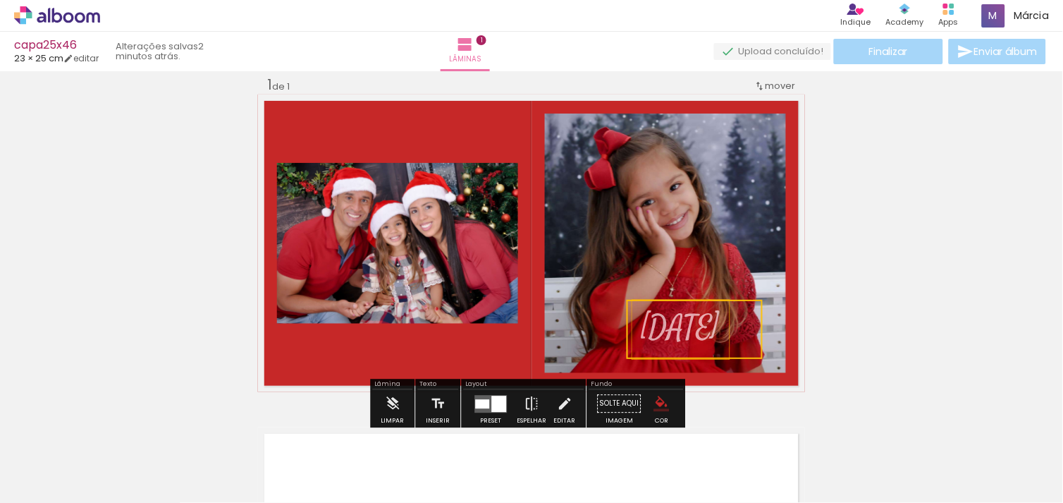
drag, startPoint x: 381, startPoint y: 244, endPoint x: 666, endPoint y: 336, distance: 299.2
click at [666, 336] on quentale-selection at bounding box center [695, 329] width 136 height 59
click at [903, 325] on div "Inserir lâmina 1 de 1" at bounding box center [531, 392] width 1063 height 666
click at [719, 333] on span "[DATE]" at bounding box center [681, 328] width 76 height 42
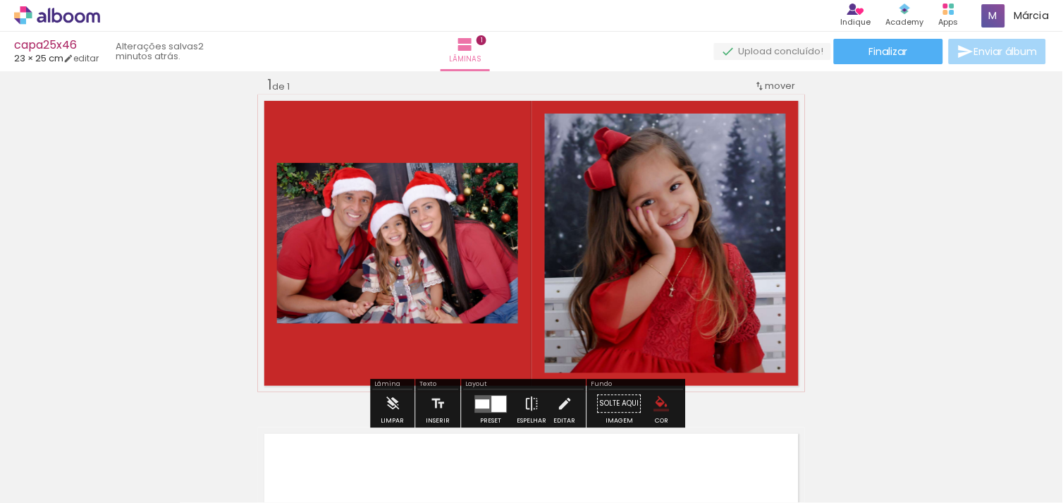
click at [911, 231] on div "Inserir lâmina 1 de 1" at bounding box center [531, 392] width 1063 height 666
click at [431, 400] on iron-icon at bounding box center [439, 403] width 16 height 28
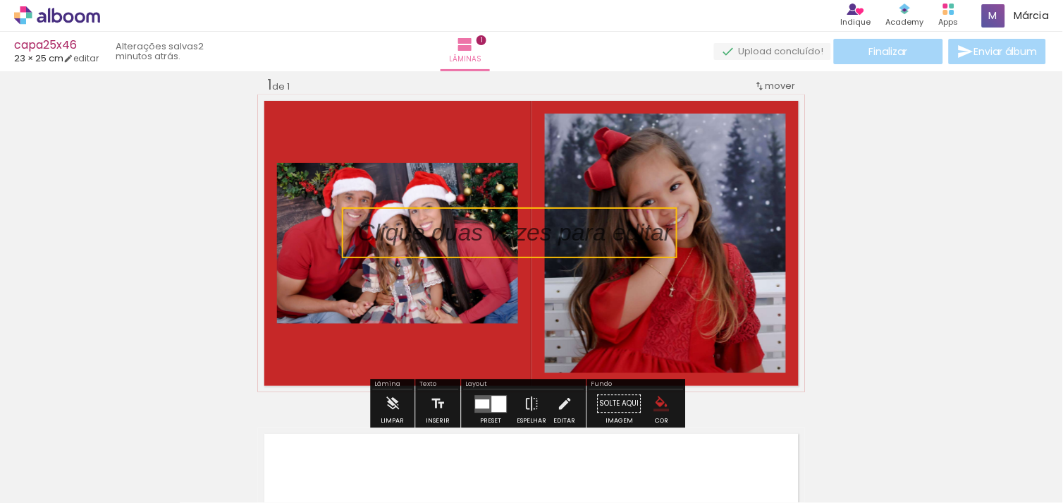
click at [447, 237] on quentale-selection at bounding box center [510, 232] width 336 height 51
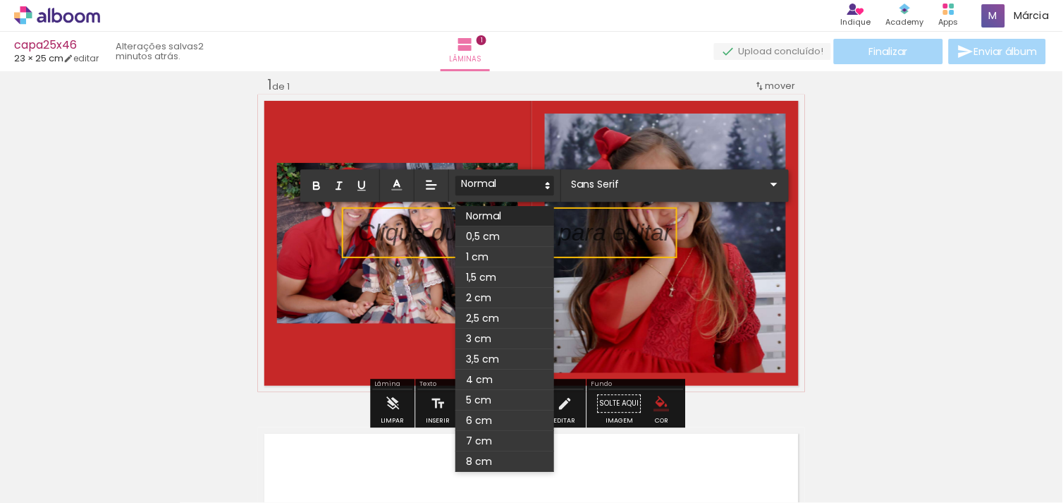
click at [544, 186] on icon at bounding box center [547, 185] width 13 height 13
click at [485, 292] on span at bounding box center [504, 298] width 99 height 20
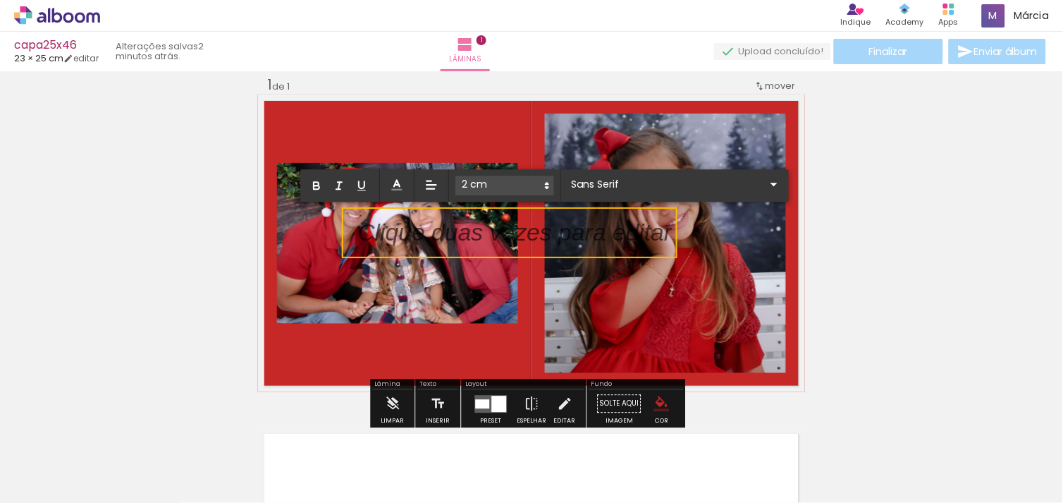
scroll to position [4, 0]
click at [766, 185] on iron-icon at bounding box center [774, 184] width 17 height 17
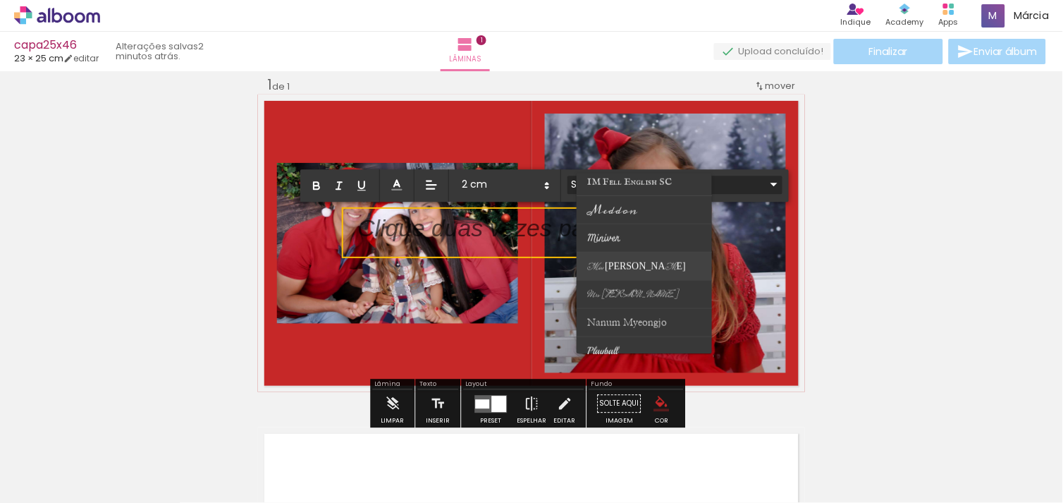
click at [651, 268] on paper-item at bounding box center [644, 267] width 135 height 28
type input "Miss [PERSON_NAME]"
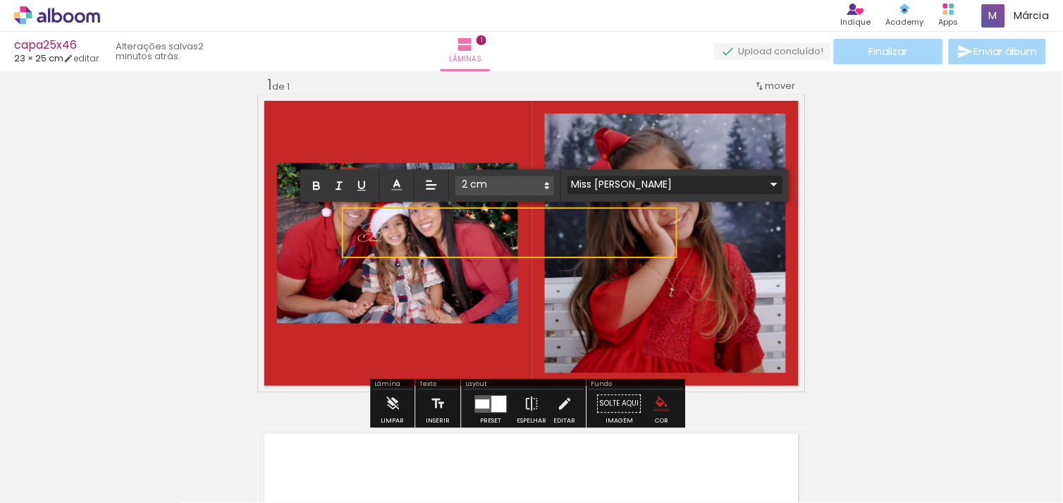
scroll to position [0, 0]
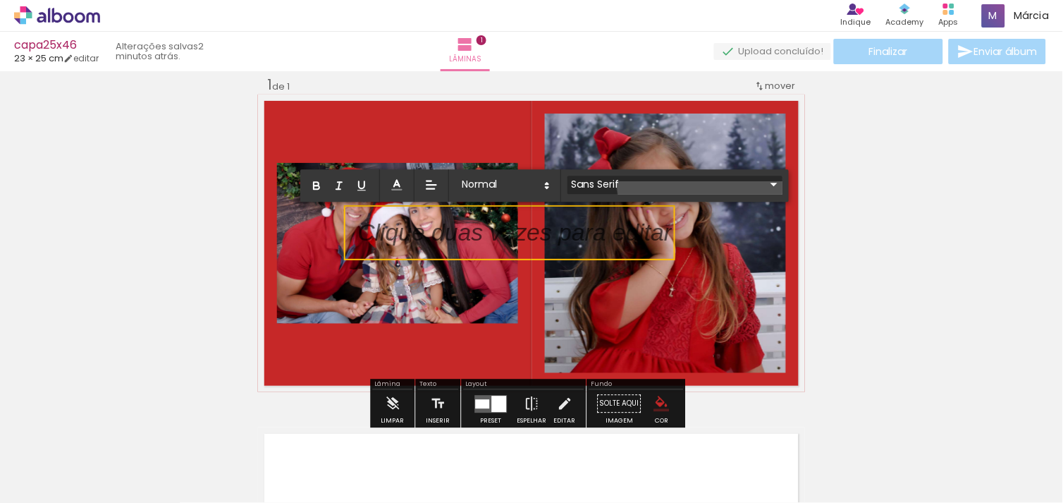
click at [766, 176] on iron-icon at bounding box center [774, 184] width 17 height 17
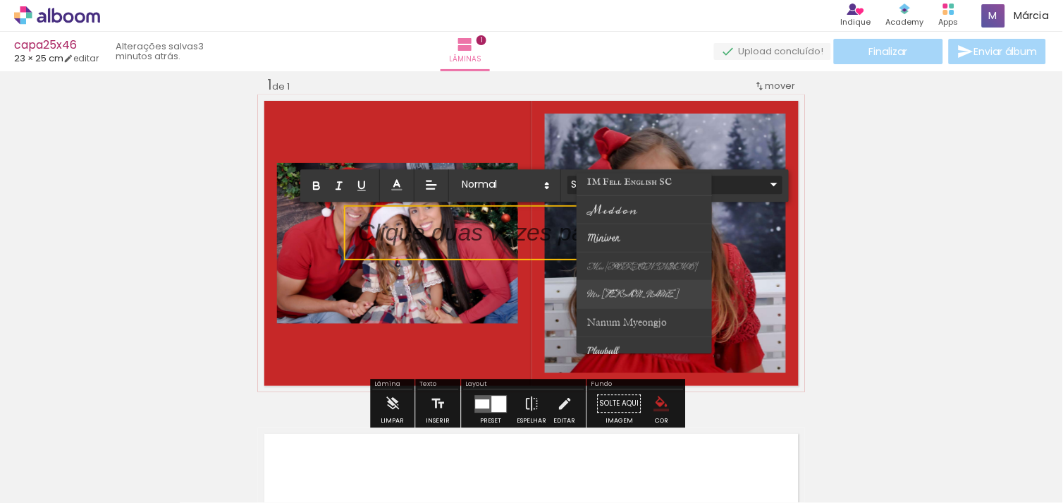
click at [615, 291] on span "Mrs [PERSON_NAME]" at bounding box center [632, 296] width 91 height 16
type input "Mrs [PERSON_NAME]"
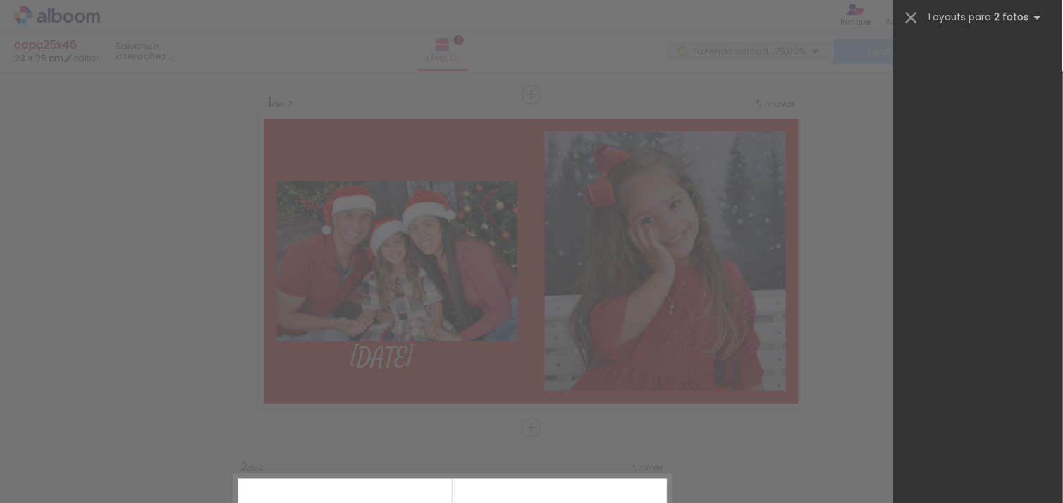
scroll to position [2055, 0]
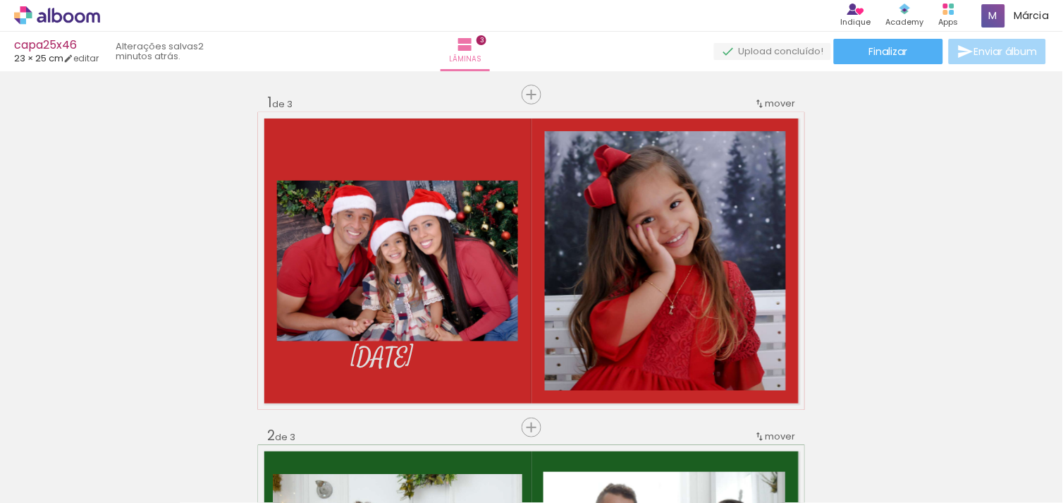
scroll to position [4523, 0]
